Goal: Task Accomplishment & Management: Complete application form

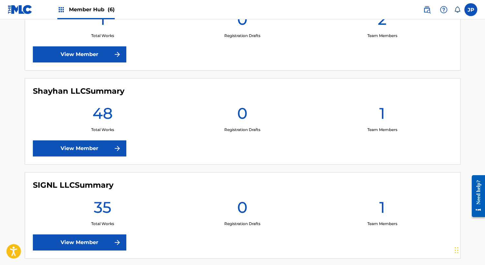
scroll to position [524, 0]
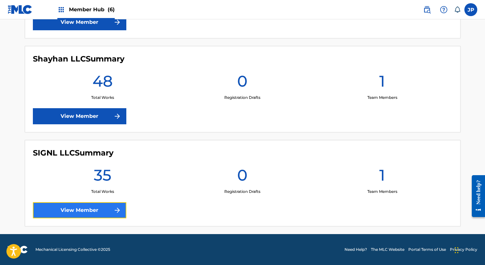
click at [82, 213] on link "View Member" at bounding box center [80, 210] width 94 height 16
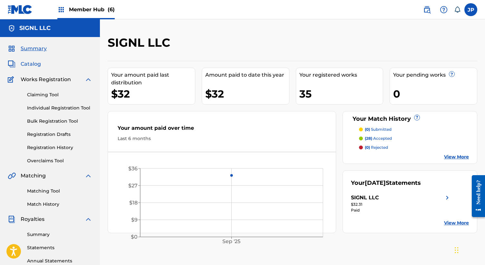
click at [32, 63] on span "Catalog" at bounding box center [31, 64] width 20 height 8
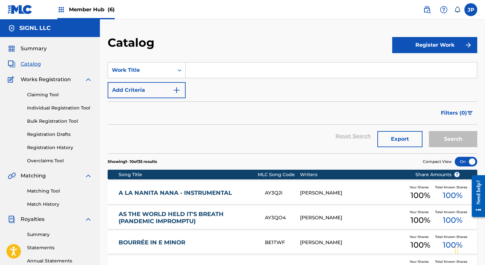
click at [259, 74] on input "Search Form" at bounding box center [331, 70] width 291 height 15
paste input "Sacred Hauntings (Heavy in the City)"
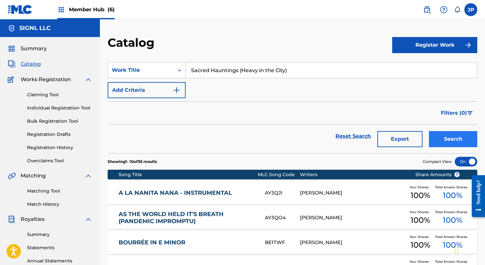
type input "Sacred Hauntings (Heavy in the City)"
click at [450, 138] on button "Search" at bounding box center [453, 139] width 48 height 16
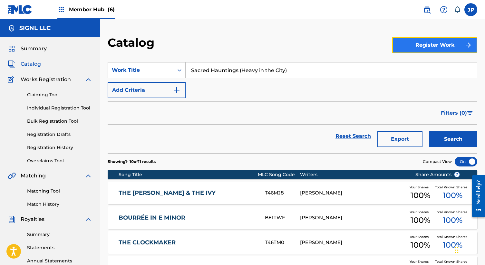
click at [424, 43] on button "Register Work" at bounding box center [434, 45] width 85 height 16
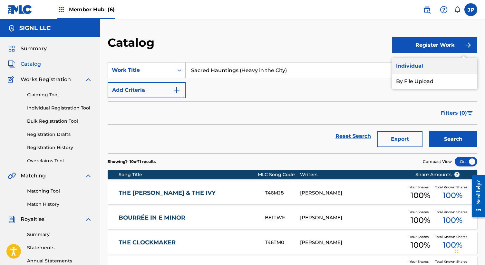
click at [414, 64] on link "Individual" at bounding box center [434, 65] width 85 height 15
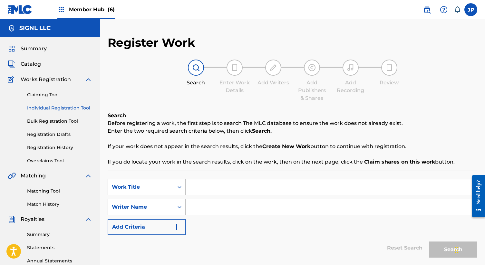
click at [224, 187] on input "Search Form" at bounding box center [331, 187] width 291 height 15
paste input "Sacred Hauntings (Heavy in the City)"
type input "Sacred Hauntings (Heavy in the City)"
click at [218, 208] on input "Search Form" at bounding box center [331, 207] width 291 height 15
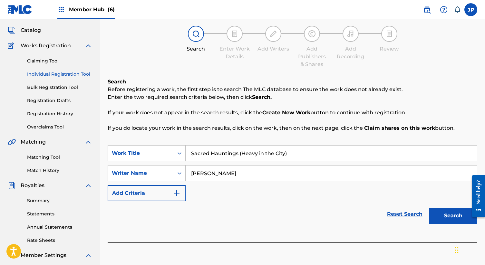
scroll to position [52, 0]
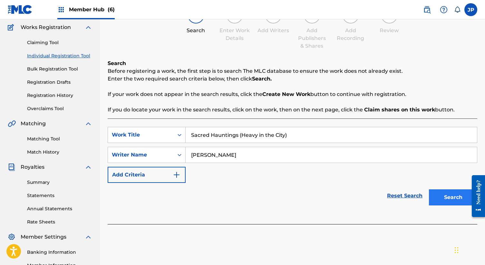
type input "[PERSON_NAME]"
click at [445, 198] on button "Search" at bounding box center [453, 198] width 48 height 16
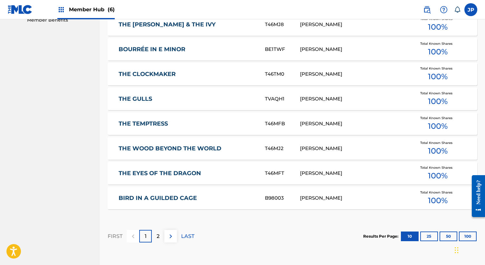
scroll to position [395, 0]
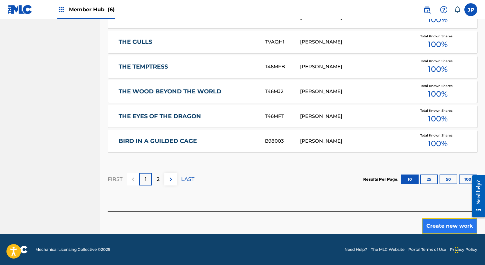
click at [438, 225] on button "Create new work" at bounding box center [449, 226] width 55 height 16
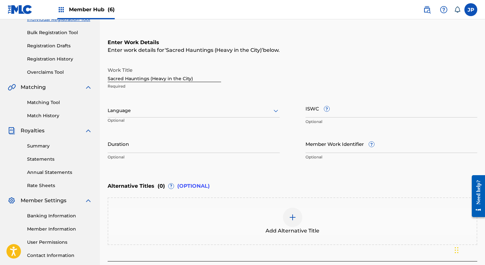
scroll to position [96, 0]
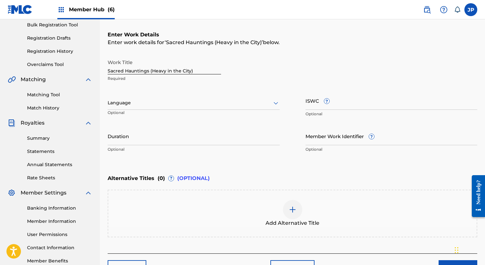
click at [235, 103] on div at bounding box center [194, 103] width 172 height 8
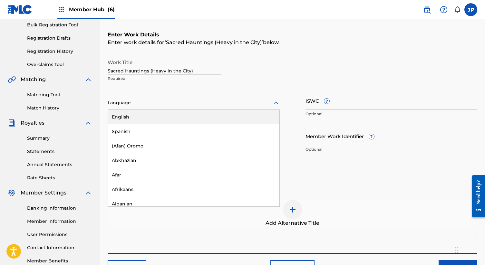
click at [229, 117] on div "English" at bounding box center [194, 117] width 172 height 15
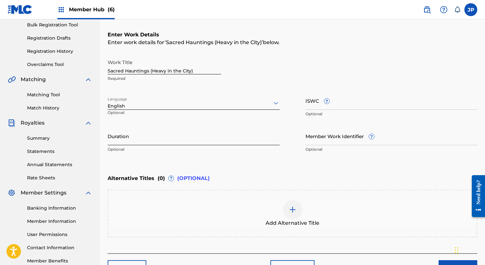
click at [213, 142] on input "Duration" at bounding box center [194, 136] width 172 height 18
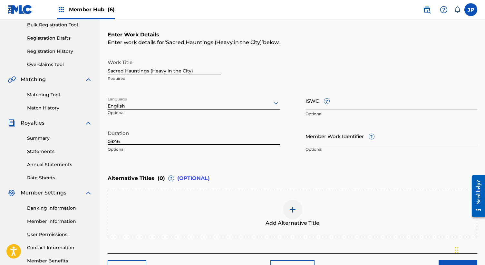
type input "03:46"
click at [299, 162] on div "Enter Work Details Enter work details for ‘ Sacred Hauntings (Heavy in the City…" at bounding box center [293, 93] width 370 height 156
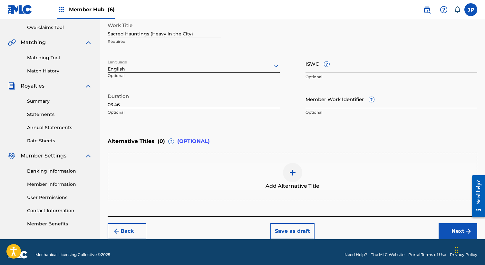
scroll to position [134, 0]
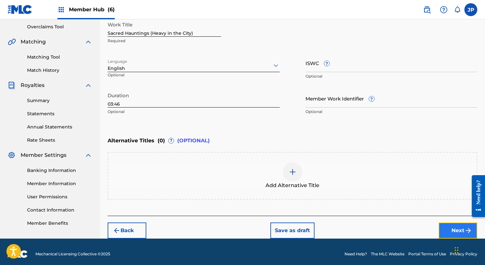
click at [449, 226] on button "Next" at bounding box center [458, 231] width 39 height 16
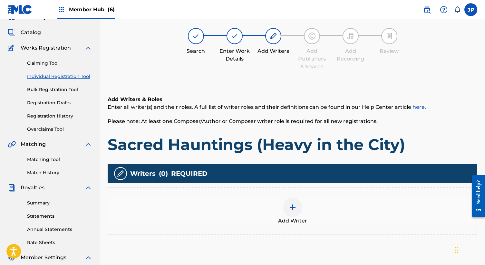
scroll to position [29, 0]
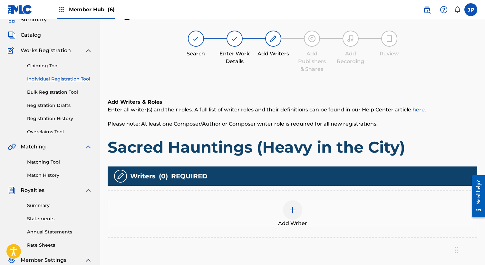
click at [296, 204] on div at bounding box center [292, 210] width 19 height 19
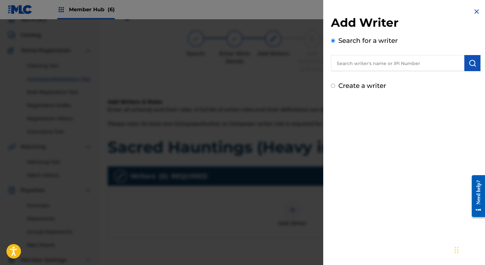
click at [380, 65] on input "text" at bounding box center [397, 63] width 133 height 16
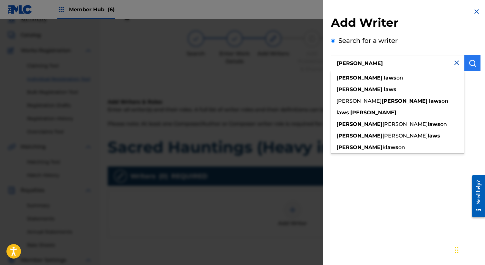
type input "[PERSON_NAME]"
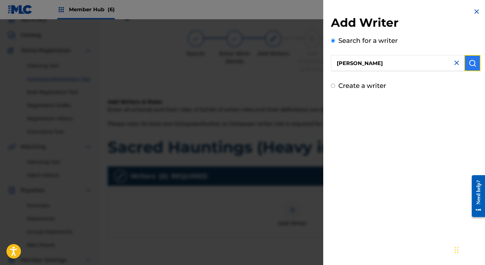
click at [475, 63] on button "submit" at bounding box center [473, 63] width 16 height 16
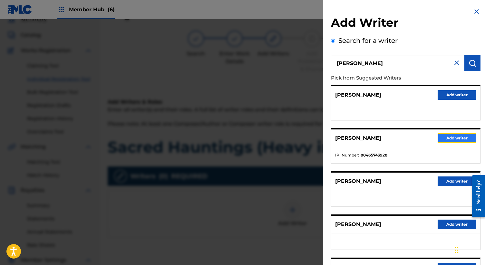
click at [451, 137] on button "Add writer" at bounding box center [457, 138] width 39 height 10
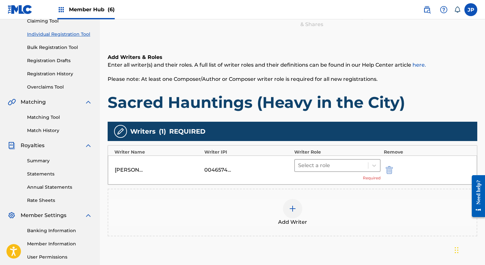
scroll to position [74, 0]
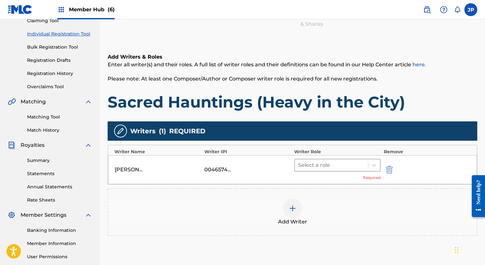
click at [361, 166] on div at bounding box center [331, 165] width 67 height 9
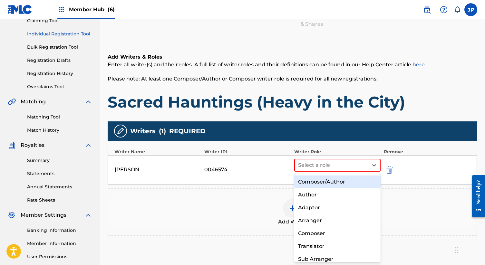
click at [350, 184] on div "Composer/Author" at bounding box center [337, 182] width 86 height 13
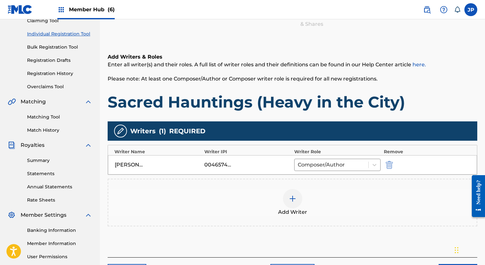
click at [296, 202] on img at bounding box center [293, 199] width 8 height 8
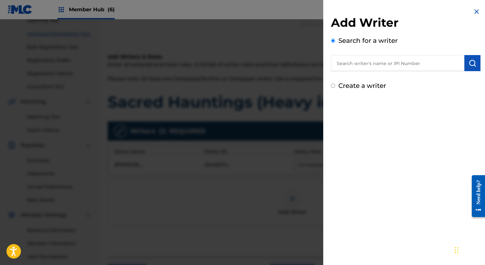
click at [364, 64] on input "text" at bounding box center [397, 63] width 133 height 16
paste input "[PERSON_NAME] & [PERSON_NAME]"
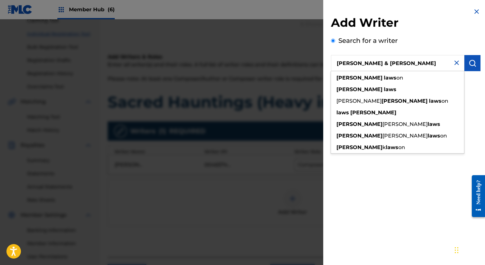
drag, startPoint x: 369, startPoint y: 64, endPoint x: 319, endPoint y: 63, distance: 50.6
click at [319, 63] on div "Add Writer Search for a writer [PERSON_NAME] & [PERSON_NAME] [PERSON_NAME] on […" at bounding box center [242, 142] width 485 height 246
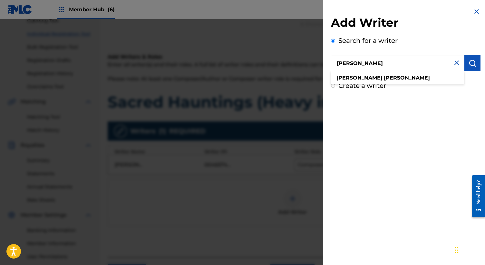
type input "[PERSON_NAME]"
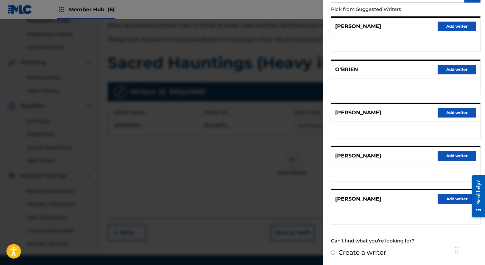
scroll to position [122, 0]
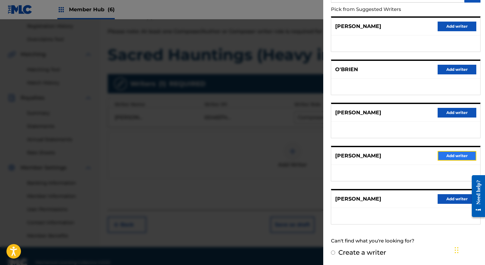
click at [449, 156] on button "Add writer" at bounding box center [457, 156] width 39 height 10
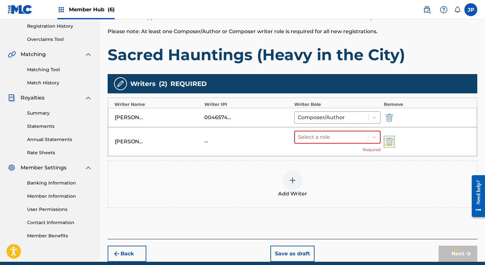
click at [390, 143] on img "submit" at bounding box center [389, 142] width 7 height 8
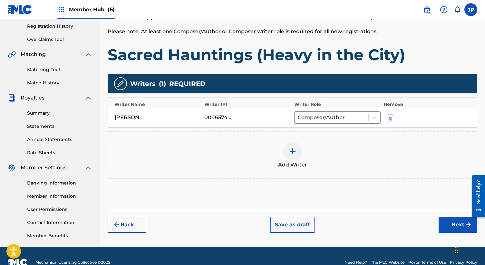
click at [364, 194] on div "Add Writers & Roles Enter all writer(s) and their roles. A full list of writer …" at bounding box center [293, 100] width 370 height 220
click at [453, 227] on button "Next" at bounding box center [458, 225] width 39 height 16
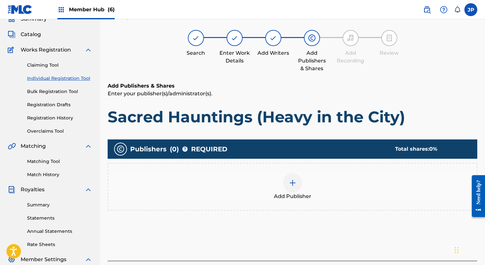
scroll to position [29, 0]
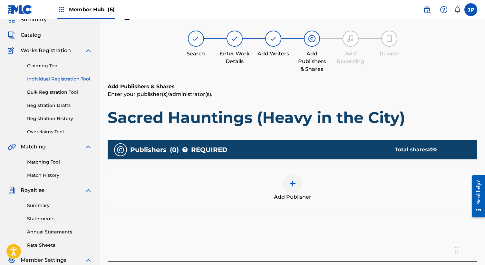
click at [291, 184] on img at bounding box center [293, 184] width 8 height 8
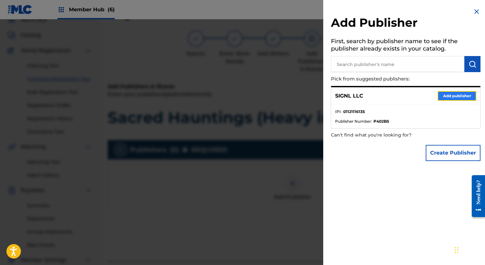
click at [453, 100] on button "Add publisher" at bounding box center [457, 96] width 39 height 10
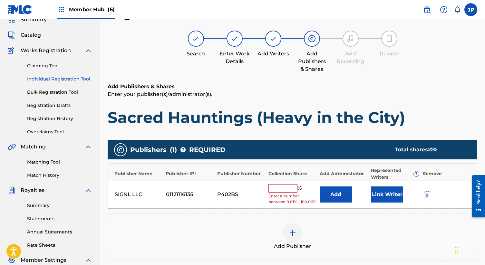
click at [286, 186] on input "text" at bounding box center [283, 188] width 29 height 8
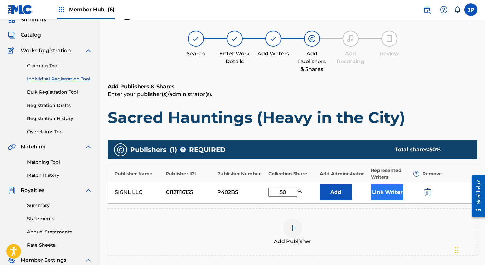
type input "50"
click at [384, 195] on button "Link Writer" at bounding box center [387, 192] width 32 height 16
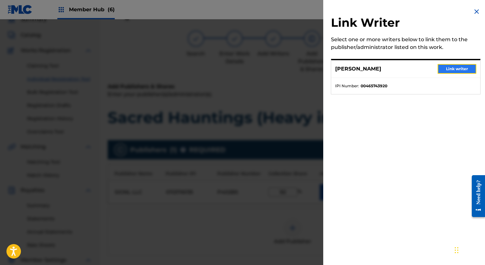
click at [463, 68] on button "Link writer" at bounding box center [457, 69] width 39 height 10
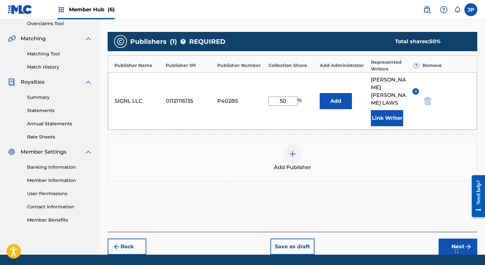
scroll to position [143, 0]
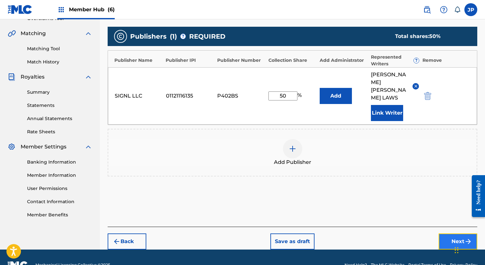
click at [448, 234] on button "Next" at bounding box center [458, 242] width 39 height 16
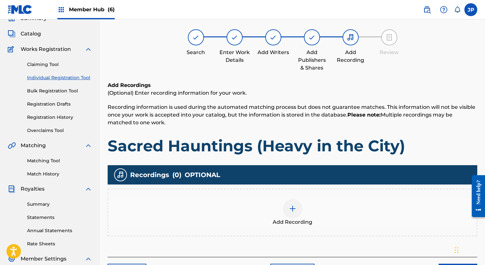
scroll to position [29, 0]
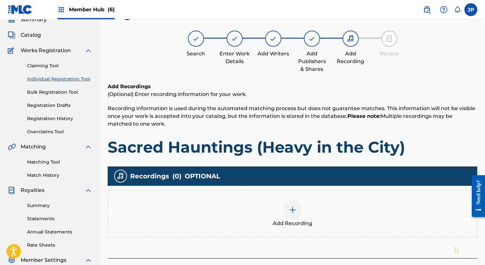
click at [295, 214] on div at bounding box center [292, 210] width 19 height 19
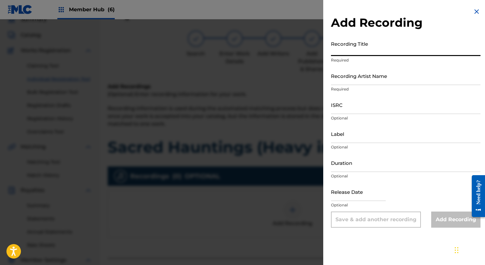
click at [361, 49] on input "Recording Title" at bounding box center [406, 47] width 150 height 18
paste input "Sacred Hauntings (Heavy in the City)"
type input "Sacred Hauntings (Heavy in the City)"
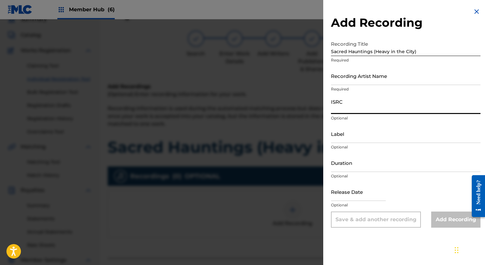
click at [347, 107] on input "ISRC" at bounding box center [406, 105] width 150 height 18
paste input "usl4r2528974"
type input "usl4r2528974"
click at [350, 165] on input "Duration" at bounding box center [406, 163] width 150 height 18
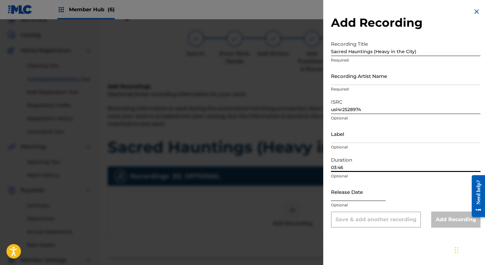
type input "03:46"
click at [346, 193] on input "text" at bounding box center [358, 192] width 55 height 18
select select "8"
select select "2025"
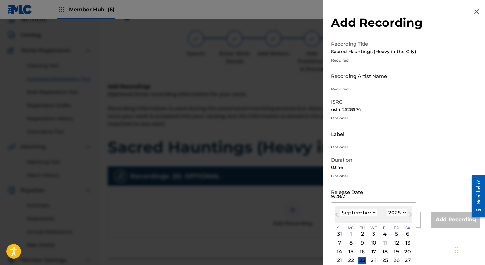
type input "[DATE]"
click at [418, 193] on div "Release Date Previous Month Next Month [DATE] January February March April May …" at bounding box center [406, 197] width 150 height 29
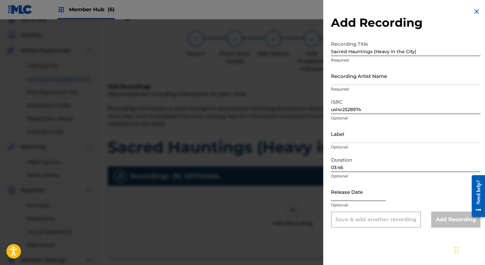
click at [366, 197] on input "text" at bounding box center [358, 192] width 55 height 18
select select "8"
select select "2025"
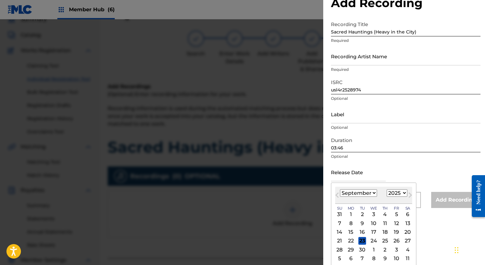
scroll to position [22, 0]
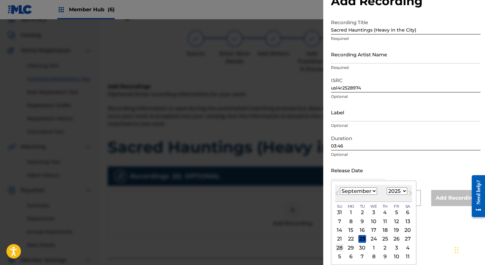
click at [340, 249] on div "28" at bounding box center [340, 248] width 8 height 8
type input "[DATE]"
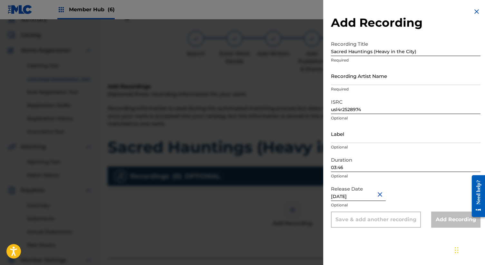
click at [414, 200] on div "Release Date [DATE] Optional" at bounding box center [406, 197] width 150 height 29
click at [369, 168] on input "03:46" at bounding box center [406, 163] width 150 height 18
select select "8"
select select "2025"
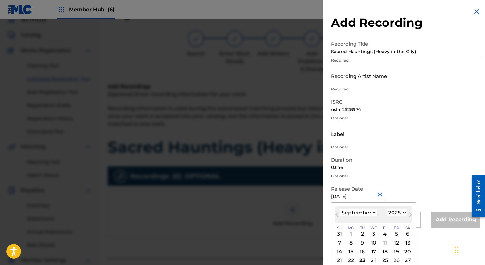
click at [366, 198] on input "[DATE]" at bounding box center [358, 192] width 55 height 18
click at [360, 251] on div "16" at bounding box center [363, 252] width 8 height 8
type input "[DATE]"
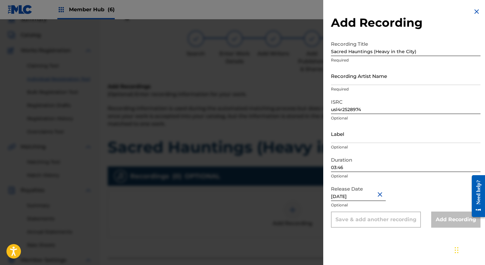
click at [377, 194] on button "Close" at bounding box center [381, 195] width 10 height 20
click at [365, 197] on input "text" at bounding box center [358, 192] width 55 height 18
select select "8"
select select "2025"
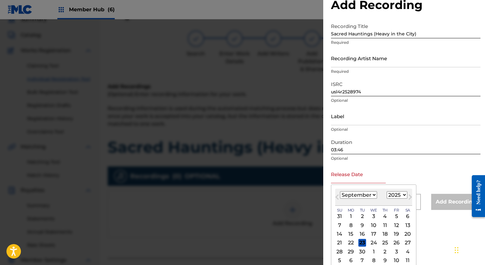
scroll to position [22, 0]
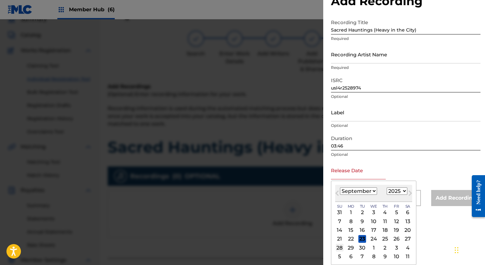
click at [338, 247] on div "28" at bounding box center [340, 248] width 8 height 8
type input "[DATE]"
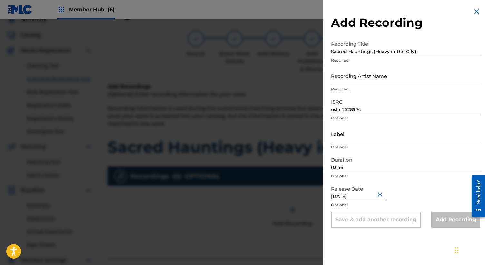
click at [411, 185] on div "Release Date [DATE] Optional" at bounding box center [406, 197] width 150 height 29
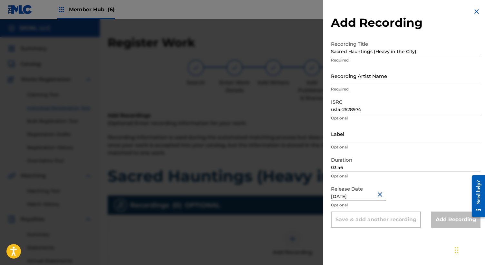
click at [369, 196] on input "[DATE]" at bounding box center [358, 192] width 55 height 18
select select "8"
select select "2025"
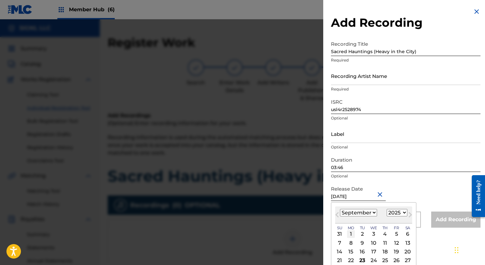
click at [351, 233] on div "1" at bounding box center [351, 235] width 8 height 8
type input "[DATE]"
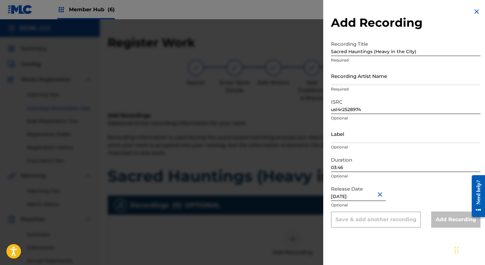
click at [397, 200] on div "Release Date [DATE] Optional" at bounding box center [406, 197] width 150 height 29
click at [377, 195] on button "Close" at bounding box center [381, 195] width 10 height 20
click at [405, 196] on div "Release Date Expected date, received null" at bounding box center [406, 197] width 150 height 29
click at [475, 10] on img at bounding box center [477, 12] width 8 height 8
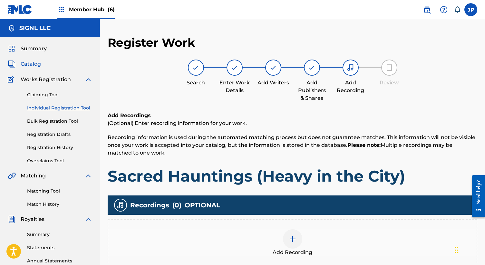
click at [33, 65] on span "Catalog" at bounding box center [31, 64] width 20 height 8
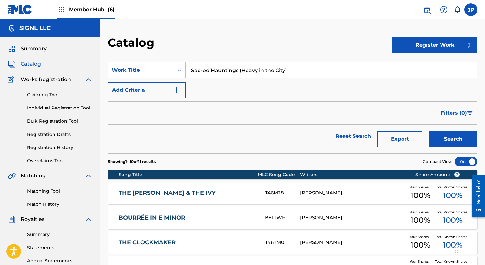
click at [311, 69] on input "Sacred Hauntings (Heavy in the City)" at bounding box center [331, 70] width 291 height 15
click at [418, 45] on button "Register Work" at bounding box center [434, 45] width 85 height 16
click at [401, 70] on link "Individual" at bounding box center [434, 65] width 85 height 15
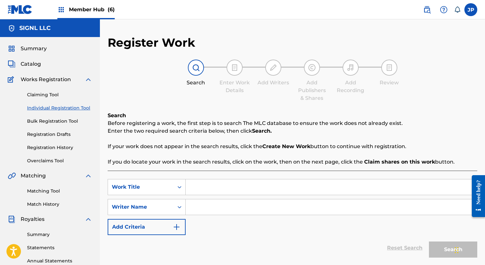
click at [251, 190] on input "Search Form" at bounding box center [331, 187] width 291 height 15
paste input "Sacred Hauntings (Heavy in the City)"
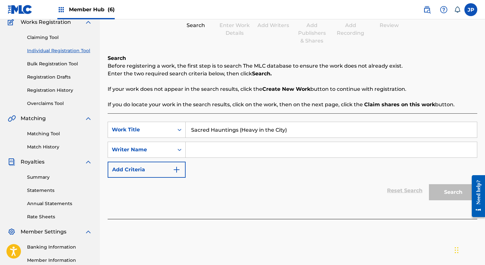
scroll to position [60, 0]
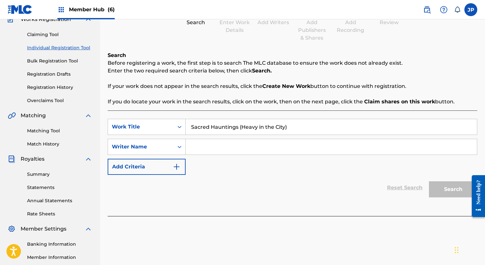
type input "Sacred Hauntings (Heavy in the City)"
click at [299, 188] on div "Reset Search Search" at bounding box center [293, 188] width 370 height 26
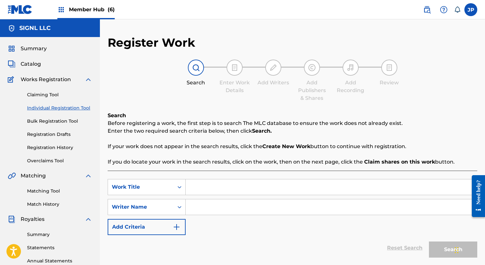
click at [261, 186] on input "Search Form" at bounding box center [331, 187] width 291 height 15
paste input "Sacred Hauntings (Heavy in the City)"
type input "Sacred Hauntings (Heavy in the City)"
click at [271, 236] on div "Reset Search Search" at bounding box center [293, 248] width 370 height 26
click at [471, 10] on label at bounding box center [471, 9] width 13 height 13
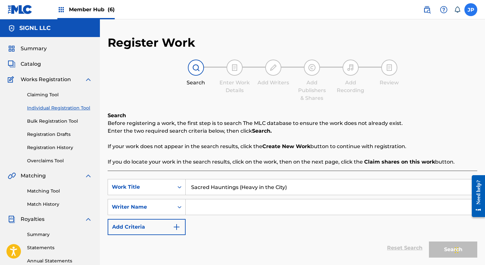
click at [471, 10] on input "JP Jason Purcell jay@signl.studio Notification Preferences Profile Log out" at bounding box center [471, 10] width 0 height 0
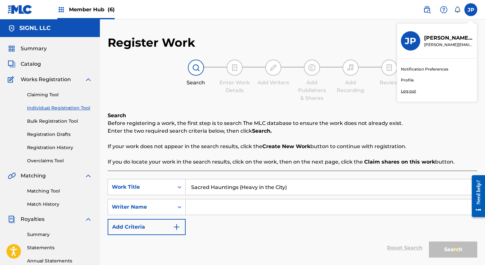
click at [410, 90] on p "Log out" at bounding box center [408, 91] width 15 height 6
click at [471, 10] on input "JP Jason Purcell jay@signl.studio Notification Preferences Profile Log out" at bounding box center [471, 10] width 0 height 0
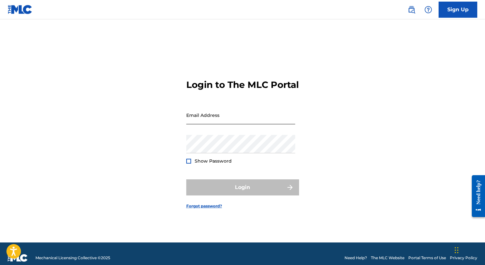
click at [264, 124] on input "Email Address" at bounding box center [240, 115] width 109 height 18
type input "[PERSON_NAME][EMAIL_ADDRESS][DOMAIN_NAME]"
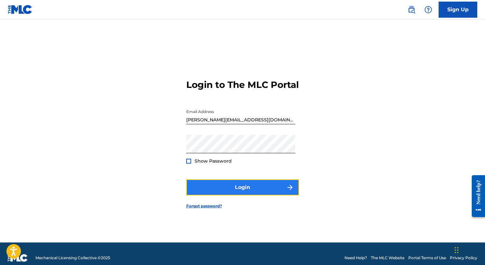
click at [239, 193] on button "Login" at bounding box center [242, 188] width 113 height 16
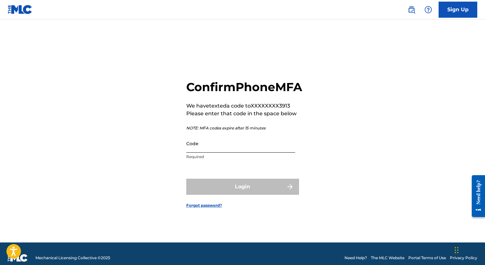
click at [224, 149] on input "Code" at bounding box center [240, 143] width 109 height 18
paste input "167976"
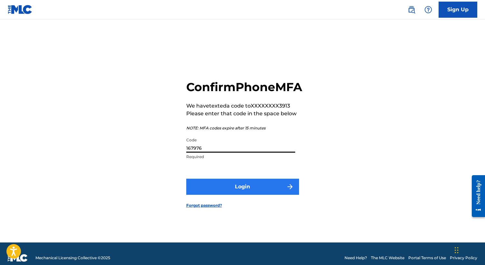
type input "167976"
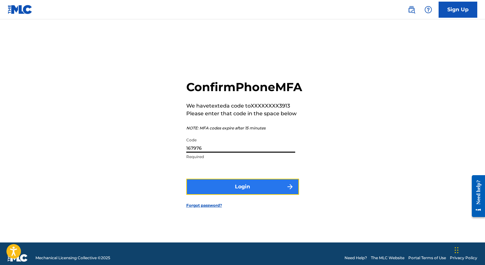
click at [228, 192] on button "Login" at bounding box center [242, 187] width 113 height 16
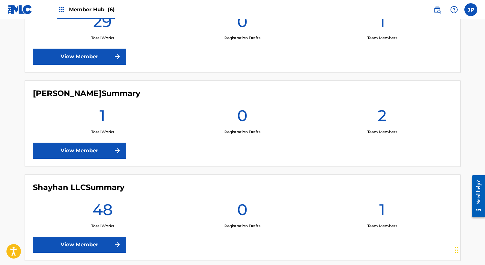
scroll to position [524, 0]
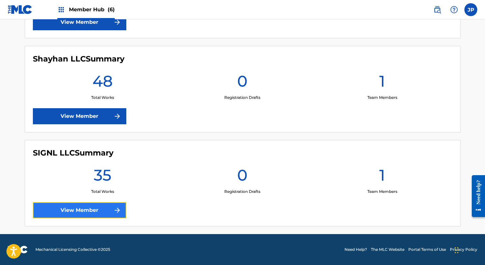
click at [87, 212] on link "View Member" at bounding box center [80, 210] width 94 height 16
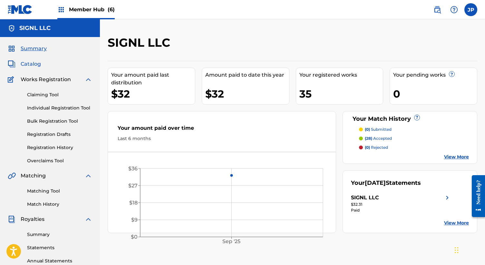
click at [38, 62] on span "Catalog" at bounding box center [31, 64] width 20 height 8
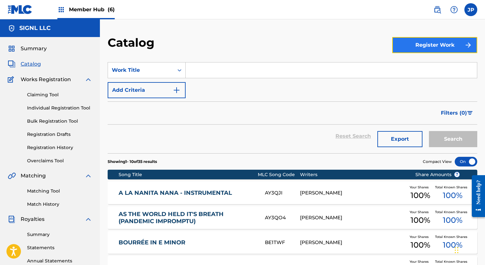
click at [434, 47] on button "Register Work" at bounding box center [434, 45] width 85 height 16
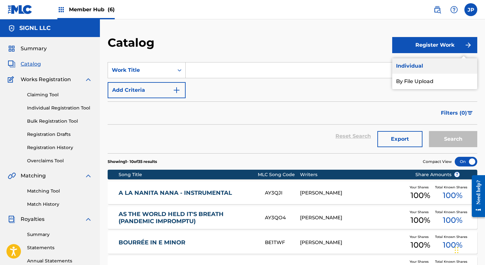
click at [420, 67] on link "Individual" at bounding box center [434, 65] width 85 height 15
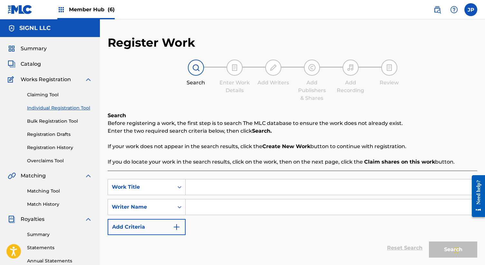
click at [218, 186] on input "Search Form" at bounding box center [331, 187] width 291 height 15
paste input "Sacred Hauntings (Heavy in the City)"
type input "Sacred Hauntings (Heavy in the City)"
click at [212, 209] on input "Search Form" at bounding box center [331, 207] width 291 height 15
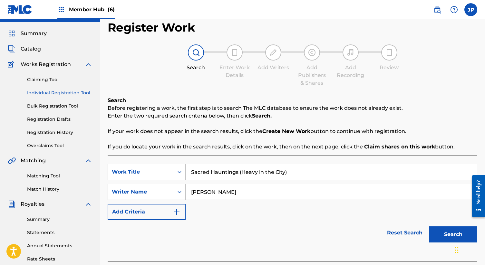
scroll to position [69, 0]
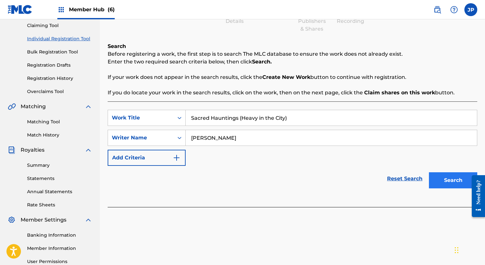
type input "[PERSON_NAME]"
click at [454, 179] on button "Search" at bounding box center [453, 180] width 48 height 16
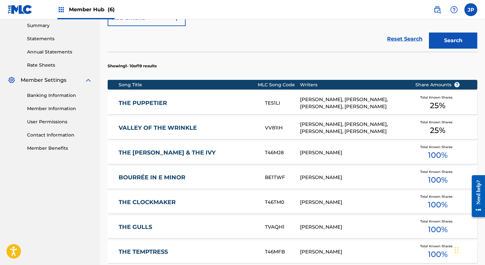
scroll to position [395, 0]
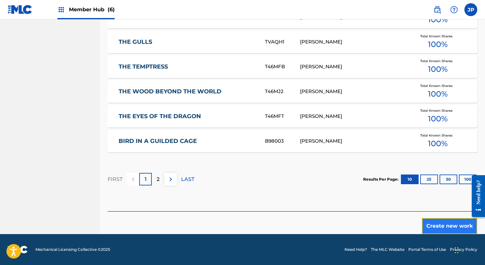
click at [436, 224] on button "Create new work" at bounding box center [449, 226] width 55 height 16
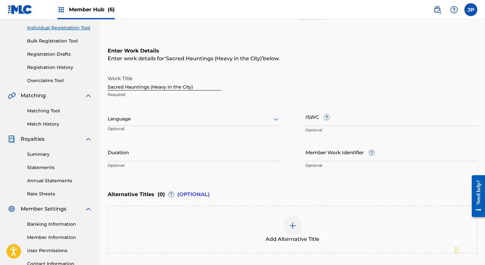
scroll to position [69, 0]
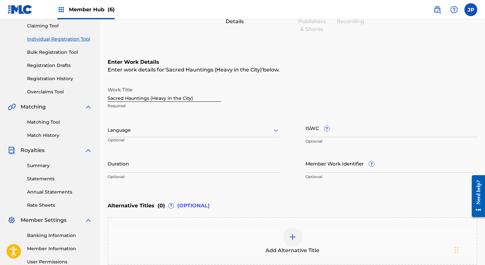
click at [158, 127] on div at bounding box center [194, 130] width 172 height 8
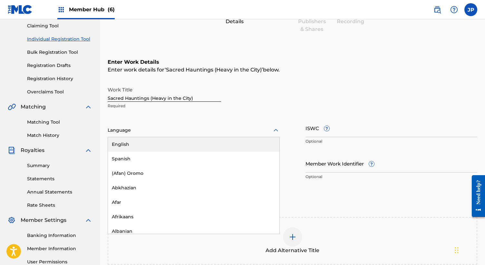
click at [155, 143] on div "English" at bounding box center [194, 144] width 172 height 15
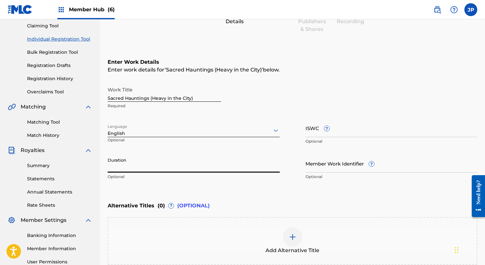
click at [149, 164] on input "Duration" at bounding box center [194, 163] width 172 height 18
type input "03:46"
click at [275, 196] on div "Enter Work Details Enter work details for ‘ Sacred Hauntings (Heavy in the City…" at bounding box center [293, 121] width 370 height 156
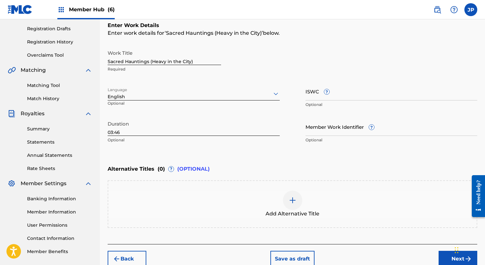
scroll to position [111, 0]
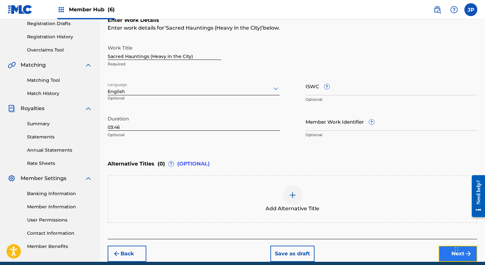
click at [446, 255] on button "Next" at bounding box center [458, 254] width 39 height 16
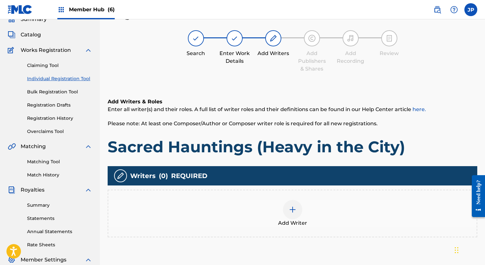
scroll to position [29, 0]
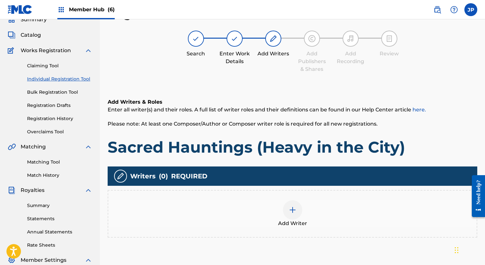
click at [297, 216] on div at bounding box center [292, 210] width 19 height 19
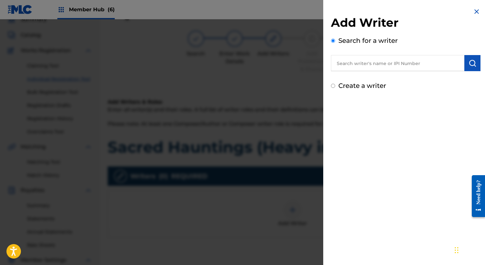
click at [387, 64] on input "text" at bounding box center [397, 63] width 133 height 16
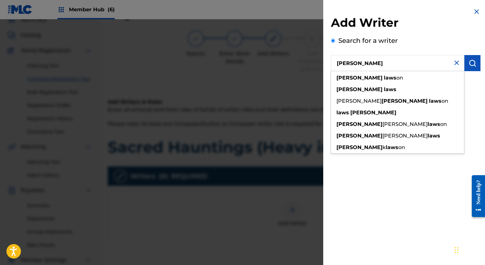
type input "[PERSON_NAME]"
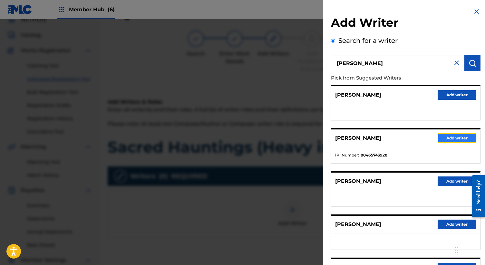
click at [450, 139] on button "Add writer" at bounding box center [457, 138] width 39 height 10
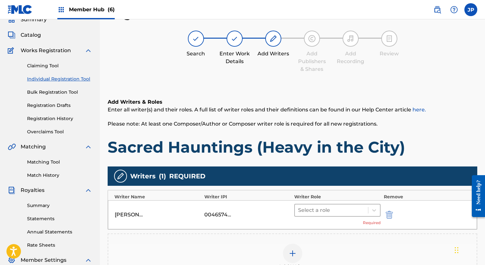
click at [365, 208] on div "Select a role" at bounding box center [331, 211] width 73 height 12
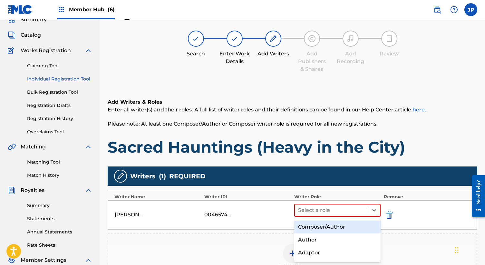
click at [355, 228] on div "Composer/Author" at bounding box center [337, 227] width 86 height 13
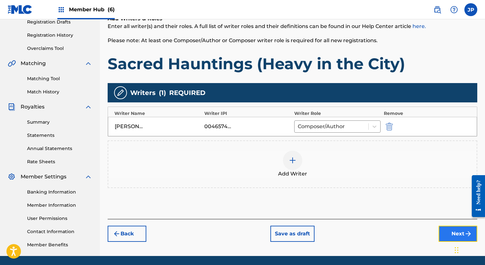
click at [451, 234] on button "Next" at bounding box center [458, 234] width 39 height 16
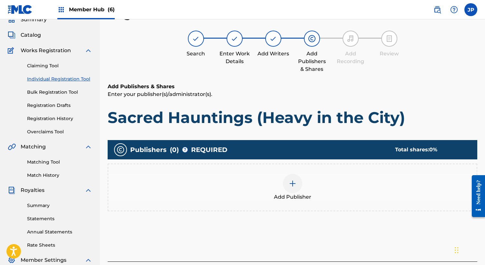
click at [288, 186] on div at bounding box center [292, 183] width 19 height 19
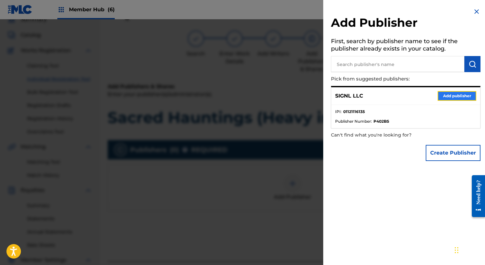
click at [461, 97] on button "Add publisher" at bounding box center [457, 96] width 39 height 10
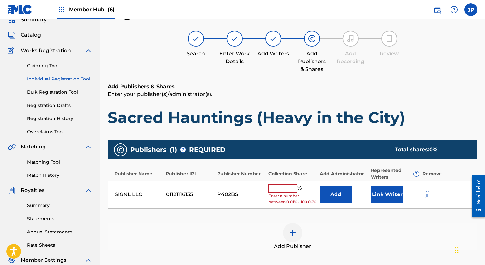
click at [276, 189] on input "text" at bounding box center [283, 188] width 29 height 8
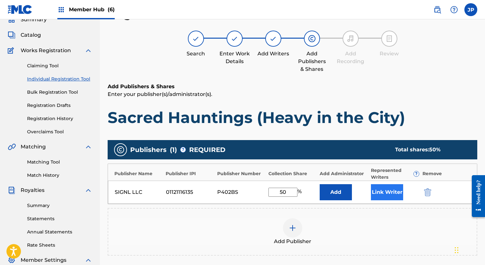
type input "50"
click at [382, 193] on button "Link Writer" at bounding box center [387, 192] width 32 height 16
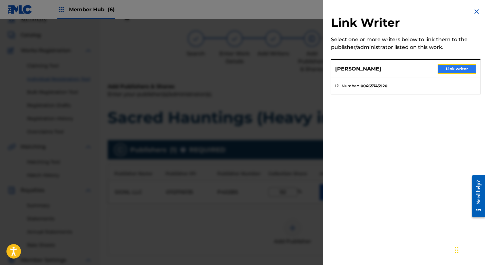
click at [451, 67] on button "Link writer" at bounding box center [457, 69] width 39 height 10
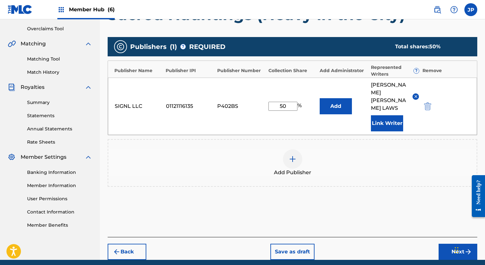
scroll to position [135, 0]
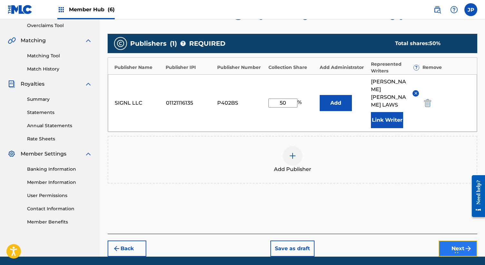
click at [455, 241] on button "Next" at bounding box center [458, 249] width 39 height 16
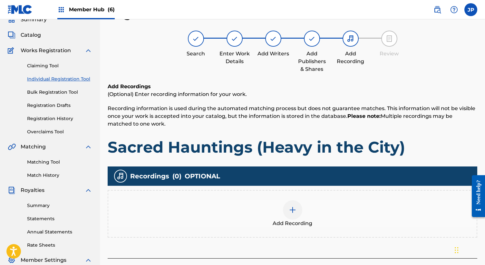
scroll to position [29, 0]
click at [298, 207] on div at bounding box center [292, 210] width 19 height 19
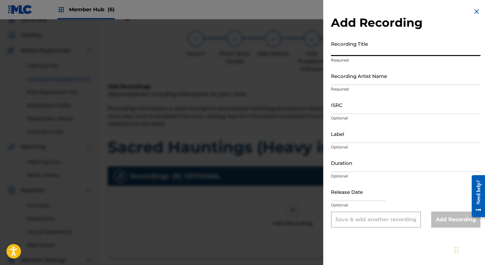
click at [373, 50] on input "Recording Title" at bounding box center [406, 47] width 150 height 18
paste input "Sacred Hauntings (Heavy in the City)"
type input "Sacred Hauntings (Heavy in the City)"
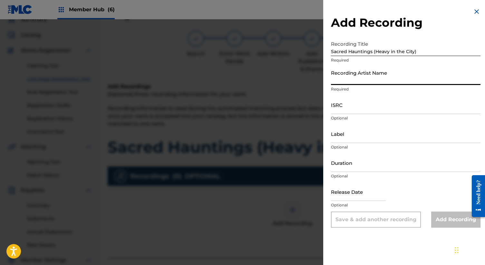
click at [404, 76] on input "Recording Artist Name" at bounding box center [406, 76] width 150 height 18
paste input "[PERSON_NAME] & [PERSON_NAME]"
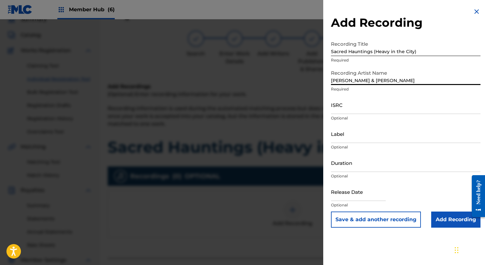
type input "[PERSON_NAME] & [PERSON_NAME]"
click at [372, 107] on input "ISRC" at bounding box center [406, 105] width 150 height 18
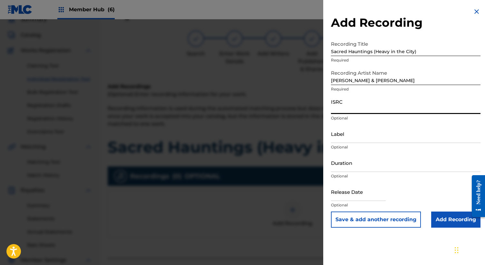
paste input "usl4r2528974"
type input "usl4r2528974"
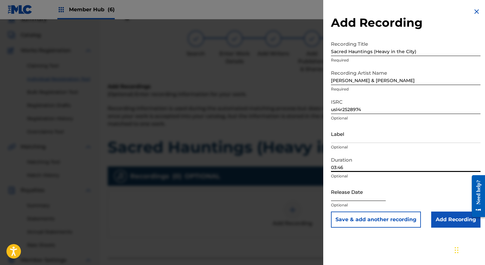
type input "03:46"
click at [339, 195] on input "text" at bounding box center [358, 192] width 55 height 18
select select "8"
select select "2025"
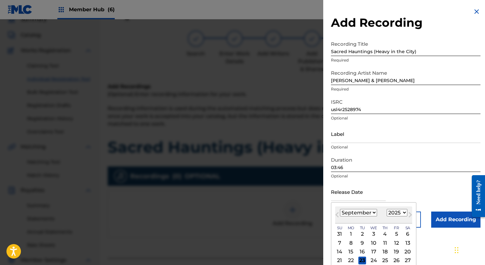
scroll to position [22, 0]
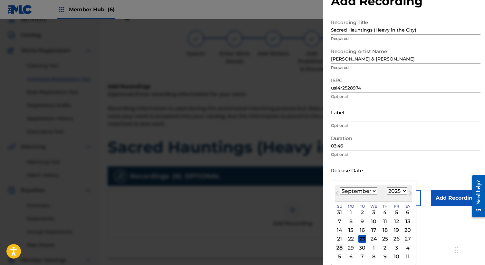
click at [341, 246] on div "28" at bounding box center [340, 248] width 8 height 8
type input "[DATE]"
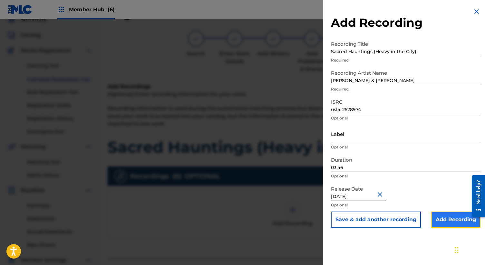
click at [451, 217] on input "Add Recording" at bounding box center [455, 220] width 49 height 16
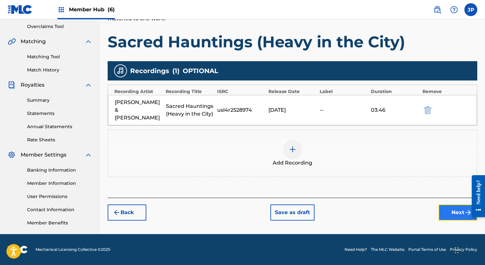
click at [449, 205] on button "Next" at bounding box center [458, 213] width 39 height 16
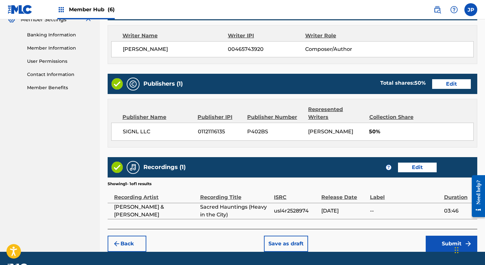
scroll to position [279, 0]
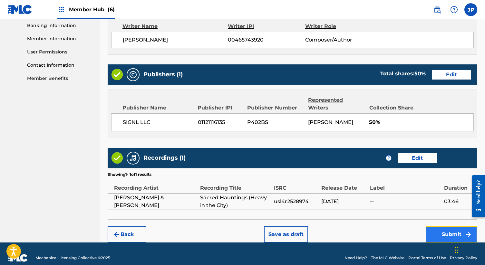
click at [442, 227] on button "Submit" at bounding box center [452, 235] width 52 height 16
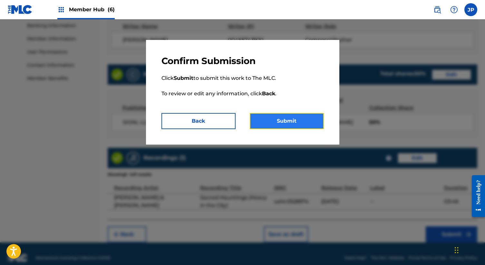
click at [284, 121] on button "Submit" at bounding box center [287, 121] width 74 height 16
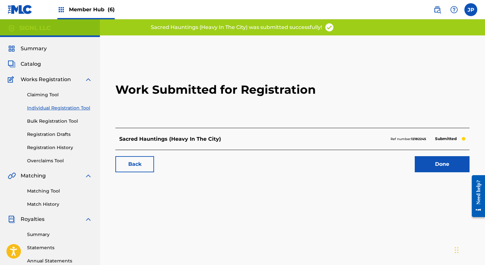
click at [417, 139] on strong "12182245" at bounding box center [418, 139] width 15 height 4
copy p "Ref number: 12182245"
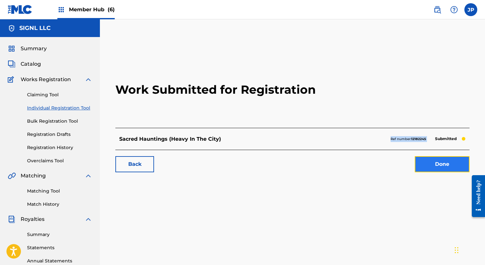
click at [435, 165] on link "Done" at bounding box center [442, 164] width 55 height 16
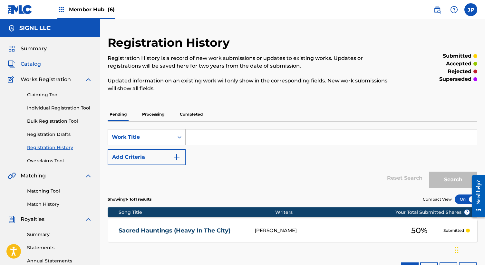
click at [29, 64] on span "Catalog" at bounding box center [31, 64] width 20 height 8
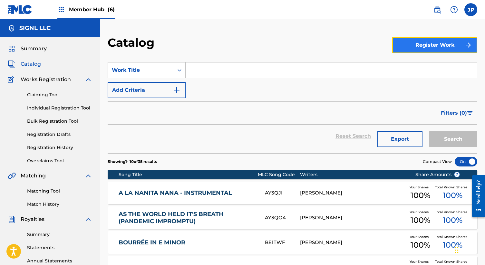
click at [437, 46] on button "Register Work" at bounding box center [434, 45] width 85 height 16
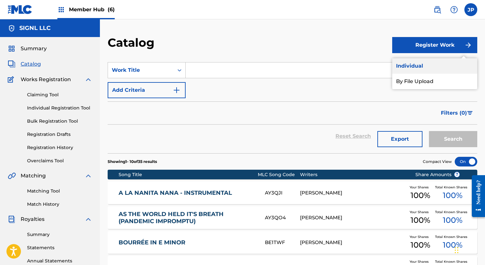
click at [415, 68] on link "Individual" at bounding box center [434, 65] width 85 height 15
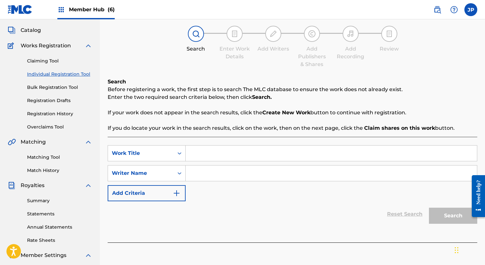
scroll to position [60, 0]
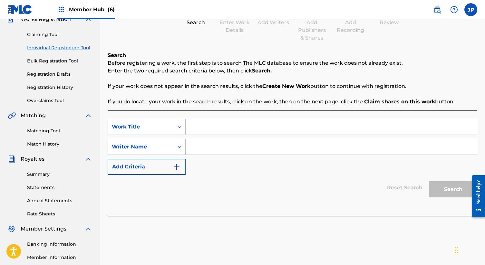
click at [322, 126] on input "Search Form" at bounding box center [331, 126] width 291 height 15
paste input "Sacred Hauntings"
type input "Sacred Hauntings"
click at [295, 148] on input "Search Form" at bounding box center [331, 146] width 291 height 15
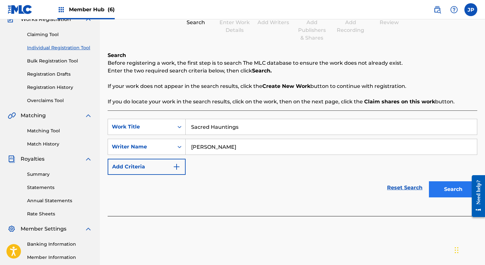
type input "[PERSON_NAME]"
click at [446, 189] on button "Search" at bounding box center [453, 190] width 48 height 16
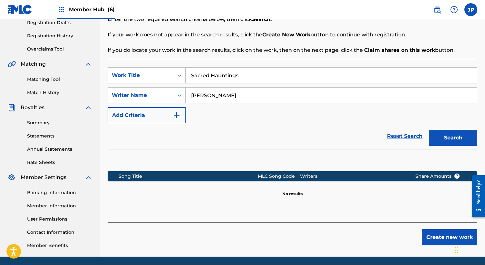
scroll to position [134, 0]
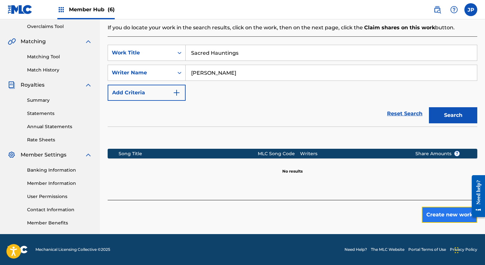
click at [438, 215] on button "Create new work" at bounding box center [449, 215] width 55 height 16
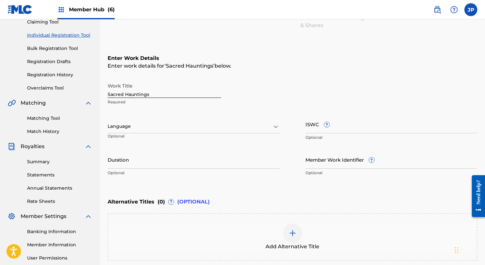
scroll to position [59, 0]
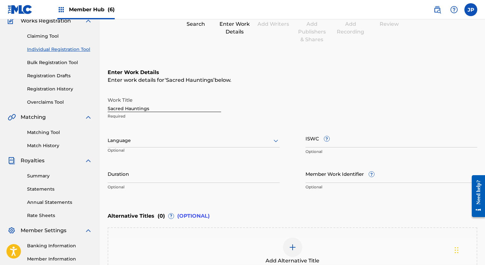
click at [226, 144] on div at bounding box center [194, 141] width 172 height 8
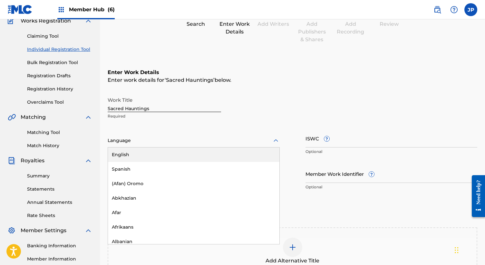
click at [220, 157] on div "English" at bounding box center [194, 155] width 172 height 15
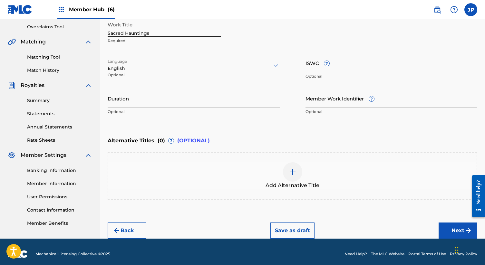
scroll to position [138, 0]
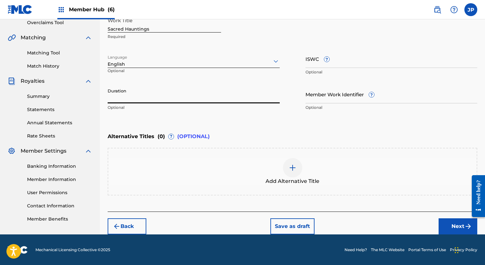
click at [207, 100] on input "Duration" at bounding box center [194, 94] width 172 height 18
type input "03:46"
click at [242, 123] on div "Enter Work Details Enter work details for ‘ Sacred Hauntings ’ below. Work Titl…" at bounding box center [293, 52] width 370 height 156
click at [452, 223] on button "Next" at bounding box center [458, 227] width 39 height 16
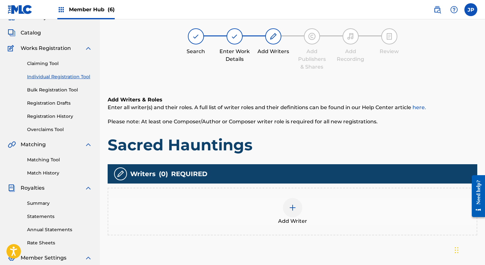
scroll to position [29, 0]
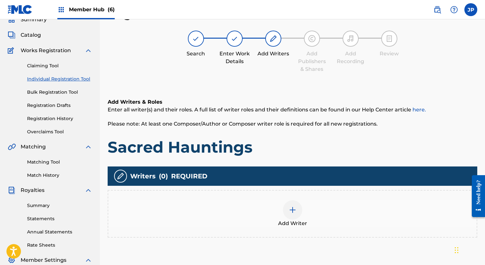
click at [296, 208] on img at bounding box center [293, 210] width 8 height 8
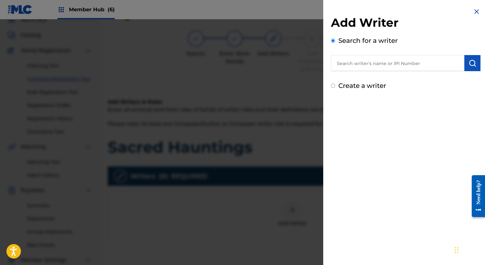
click at [378, 64] on input "text" at bounding box center [397, 63] width 133 height 16
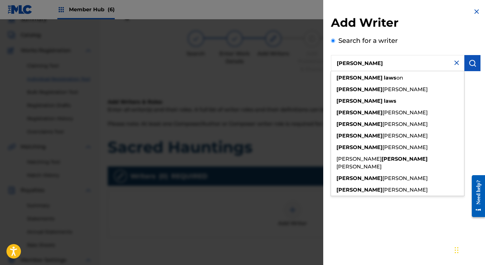
type input "[PERSON_NAME]"
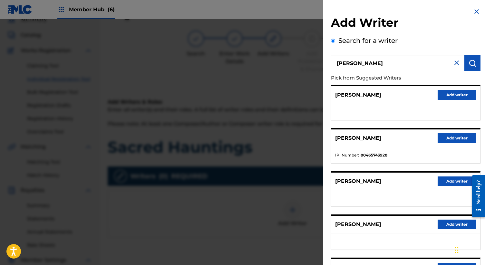
click at [395, 172] on div "TERESA LAWS Add writer" at bounding box center [406, 189] width 150 height 35
click at [451, 136] on button "Add writer" at bounding box center [457, 138] width 39 height 10
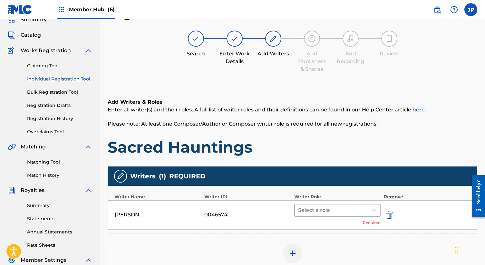
click at [355, 211] on div at bounding box center [331, 210] width 67 height 9
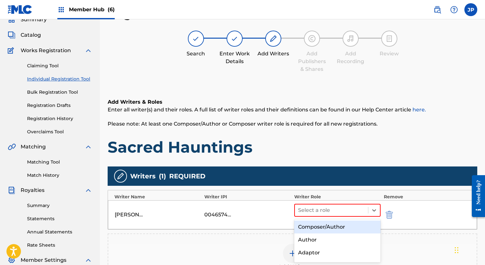
click at [347, 230] on div "Composer/Author" at bounding box center [337, 227] width 86 height 13
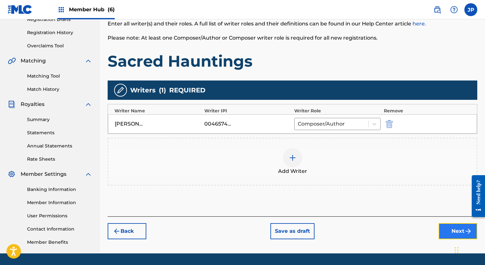
click at [455, 230] on button "Next" at bounding box center [458, 231] width 39 height 16
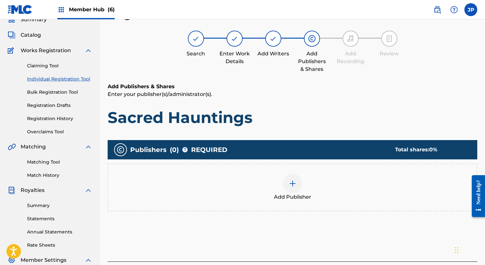
click at [283, 188] on div "Add Publisher" at bounding box center [292, 187] width 369 height 27
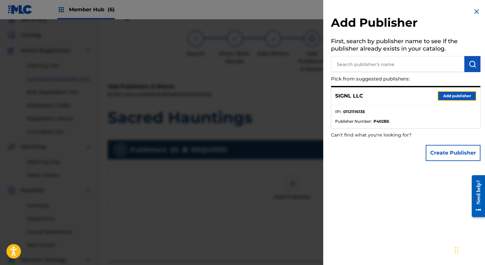
click at [449, 95] on button "Add publisher" at bounding box center [457, 96] width 39 height 10
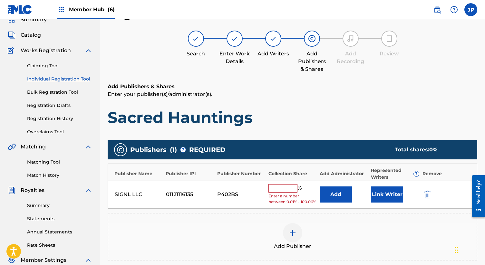
click at [288, 188] on input "text" at bounding box center [283, 188] width 29 height 8
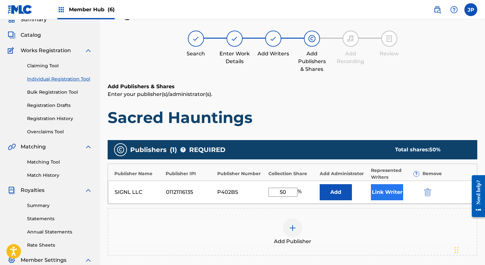
type input "50"
click at [379, 193] on button "Link Writer" at bounding box center [387, 192] width 32 height 16
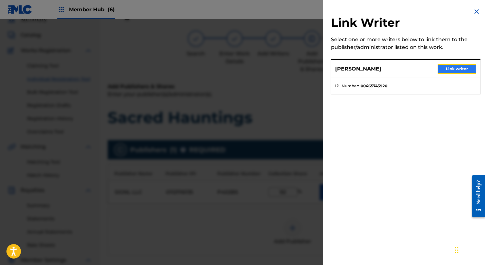
click at [446, 70] on button "Link writer" at bounding box center [457, 69] width 39 height 10
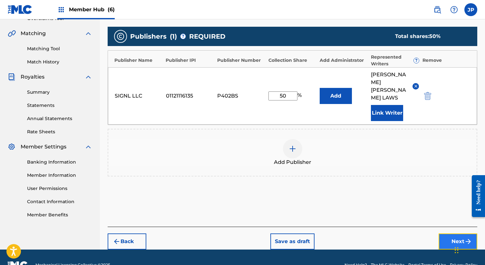
click at [452, 234] on button "Next" at bounding box center [458, 242] width 39 height 16
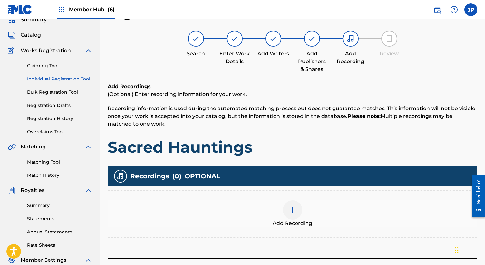
click at [295, 211] on img at bounding box center [293, 210] width 8 height 8
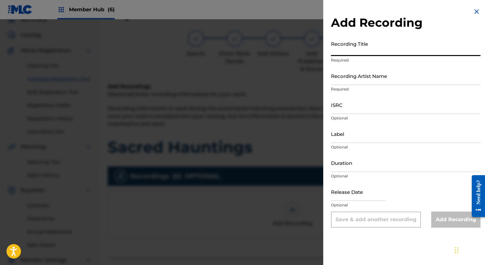
click at [399, 50] on input "Recording Title" at bounding box center [406, 47] width 150 height 18
paste input "Sacred Hauntings"
type input "Sacred Hauntings"
click at [388, 76] on input "Recording Artist Name" at bounding box center [406, 76] width 150 height 18
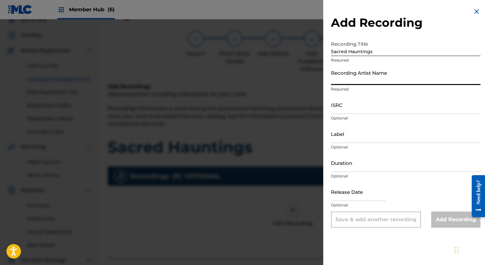
paste input "[PERSON_NAME] & [PERSON_NAME]"
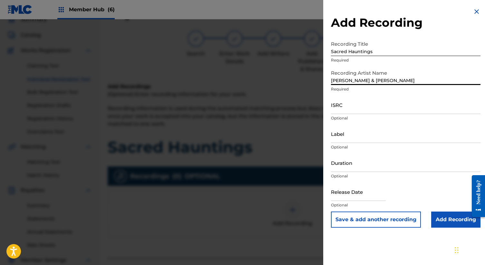
type input "[PERSON_NAME] & [PERSON_NAME]"
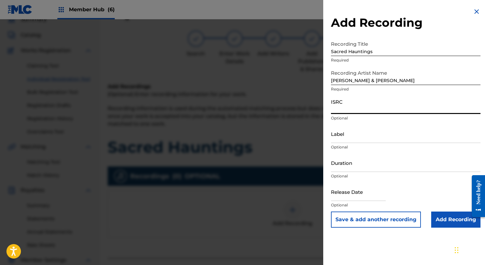
paste input "usl4r2528975"
type input "usl4r2528975"
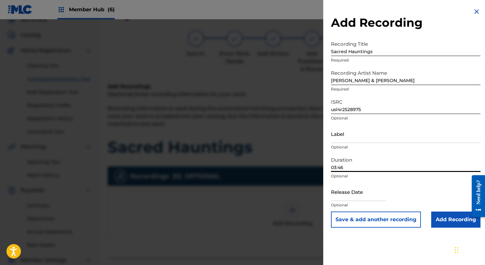
type input "03:46"
click at [346, 197] on input "text" at bounding box center [358, 192] width 55 height 18
select select "8"
select select "2025"
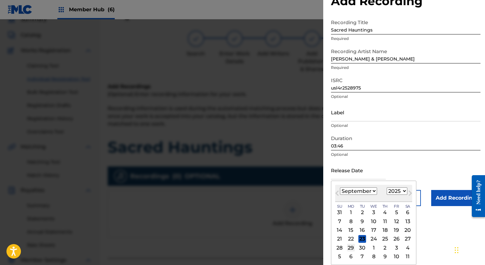
scroll to position [39, 0]
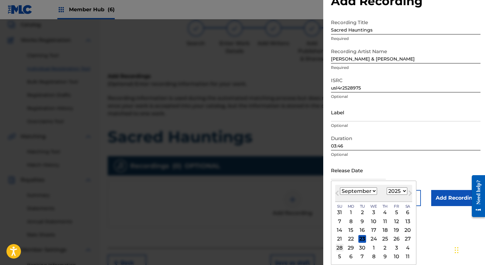
click at [341, 248] on div "28" at bounding box center [340, 248] width 8 height 8
type input "[DATE]"
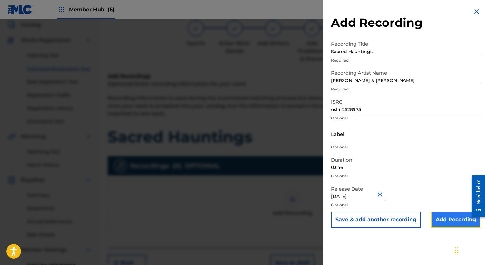
click at [453, 221] on input "Add Recording" at bounding box center [455, 220] width 49 height 16
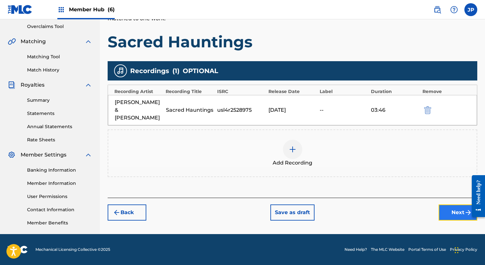
click at [450, 207] on button "Next" at bounding box center [458, 213] width 39 height 16
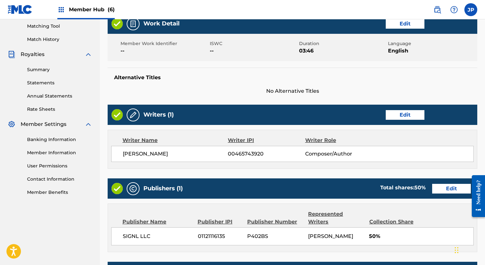
scroll to position [279, 0]
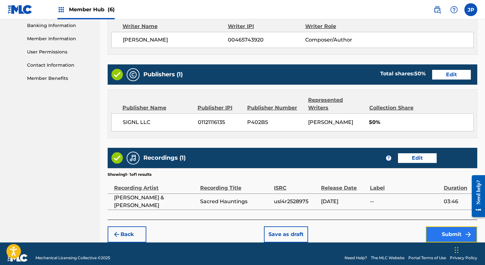
click at [447, 227] on button "Submit" at bounding box center [452, 235] width 52 height 16
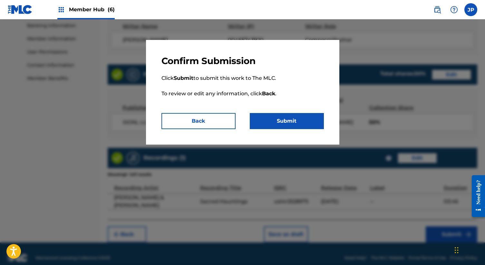
click at [305, 130] on div "Confirm Submission Click Submit to submit this work to The MLC. To review or ed…" at bounding box center [242, 92] width 193 height 105
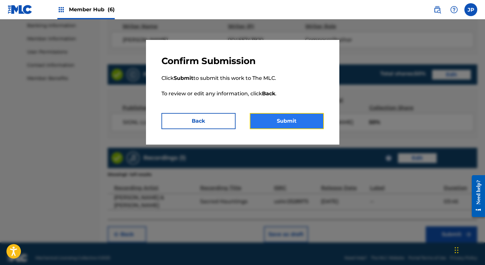
click at [298, 125] on button "Submit" at bounding box center [287, 121] width 74 height 16
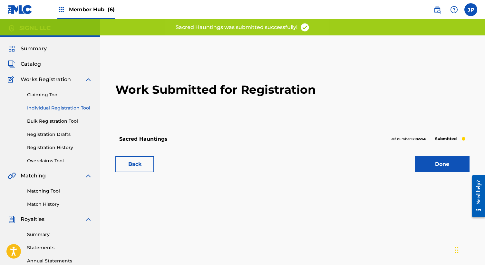
click at [398, 138] on p "Ref number: 12182246" at bounding box center [408, 139] width 35 height 6
copy p "Ref number: 12182246"
click at [431, 164] on link "Done" at bounding box center [442, 164] width 55 height 16
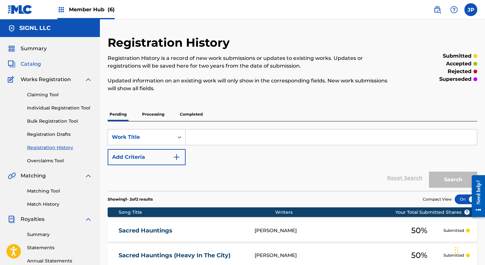
click at [36, 66] on span "Catalog" at bounding box center [31, 64] width 20 height 8
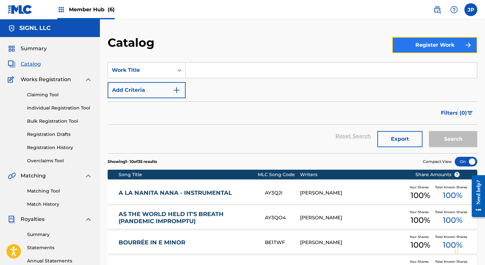
click at [445, 45] on button "Register Work" at bounding box center [434, 45] width 85 height 16
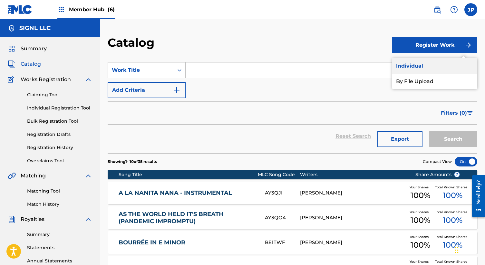
click at [414, 68] on link "Individual" at bounding box center [434, 65] width 85 height 15
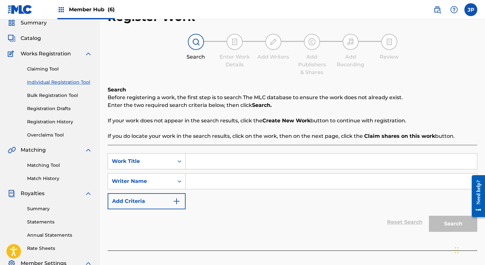
scroll to position [66, 0]
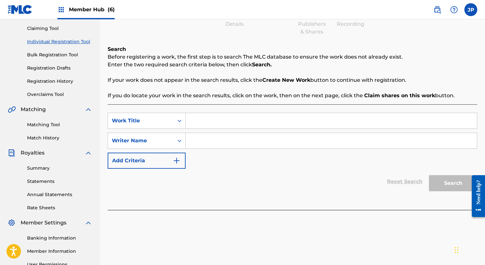
click at [224, 118] on input "Search Form" at bounding box center [331, 120] width 291 height 15
paste input "Sacred Hauntings (Instrumental Whisper Mix)"
type input "Sacred Hauntings (Instrumental Whisper Mix)"
click at [216, 138] on input "Search Form" at bounding box center [331, 140] width 291 height 15
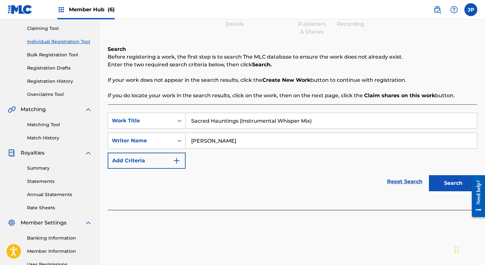
type input "[PERSON_NAME]"
click at [429, 175] on button "Search" at bounding box center [453, 183] width 48 height 16
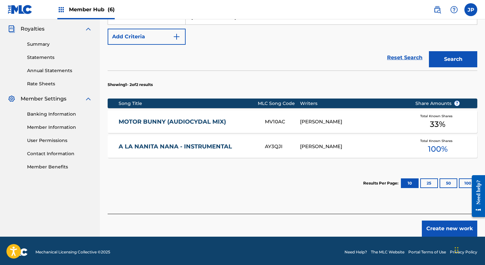
scroll to position [193, 0]
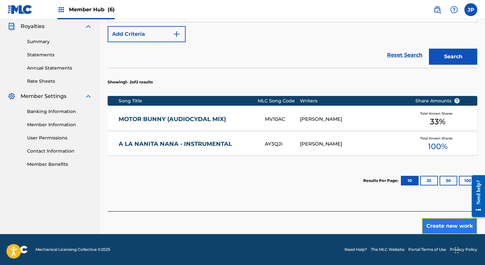
click at [438, 223] on button "Create new work" at bounding box center [449, 226] width 55 height 16
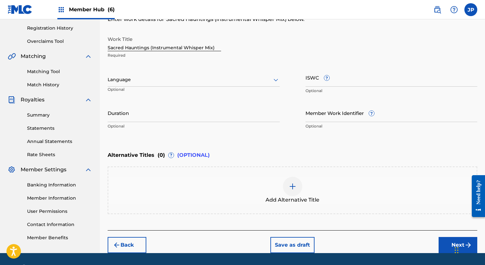
scroll to position [106, 0]
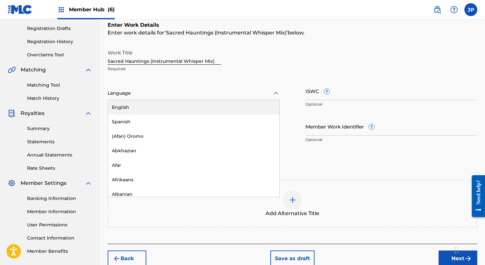
click at [200, 95] on div at bounding box center [194, 93] width 172 height 8
click at [188, 107] on div "English" at bounding box center [194, 107] width 172 height 15
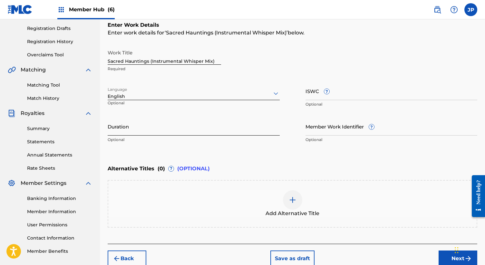
click at [216, 130] on input "Duration" at bounding box center [194, 126] width 172 height 18
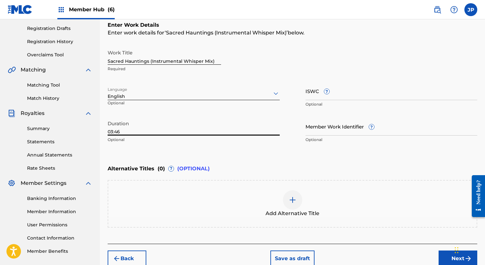
type input "03:46"
click at [269, 136] on div "Duration 03:46 Optional" at bounding box center [194, 131] width 172 height 29
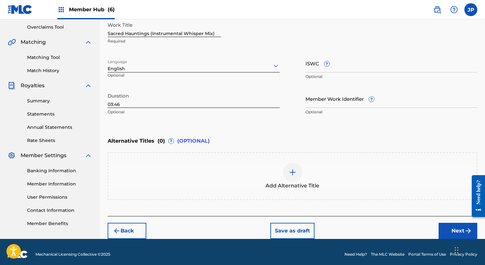
scroll to position [138, 0]
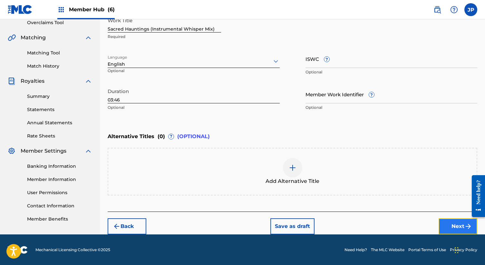
click at [459, 228] on button "Next" at bounding box center [458, 227] width 39 height 16
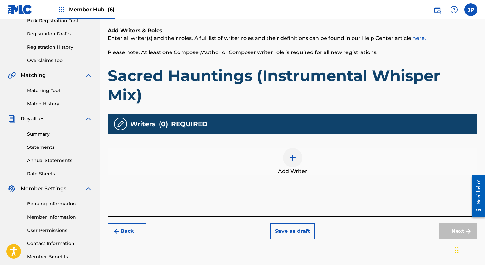
scroll to position [112, 0]
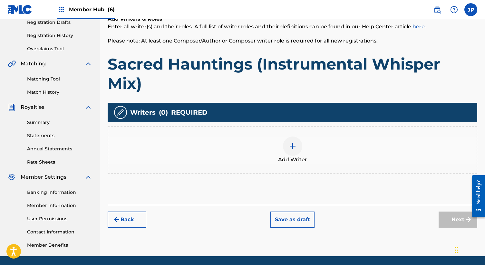
click at [294, 148] on img at bounding box center [293, 147] width 8 height 8
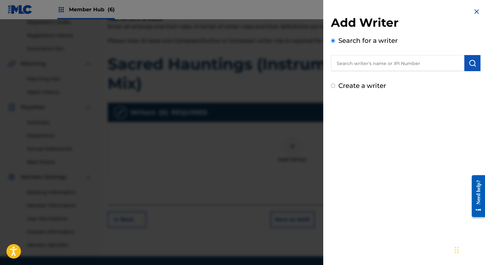
click at [369, 64] on input "text" at bounding box center [397, 63] width 133 height 16
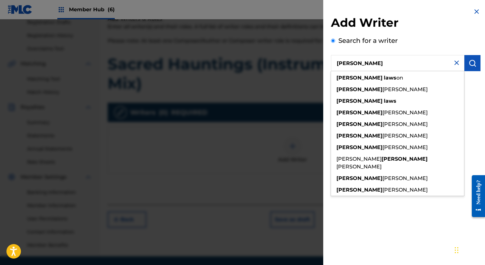
type input "[PERSON_NAME]"
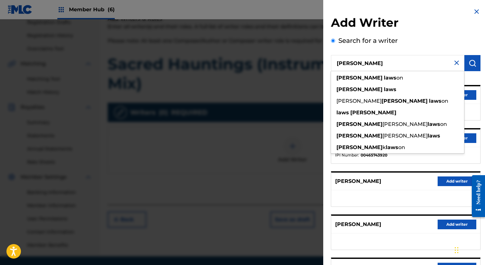
click at [449, 42] on div "Search for a writer ERIC LAWS eric laws on eric laws daniel eric laws on laws e…" at bounding box center [406, 176] width 150 height 281
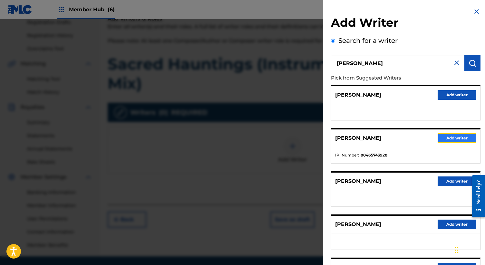
click at [451, 135] on button "Add writer" at bounding box center [457, 138] width 39 height 10
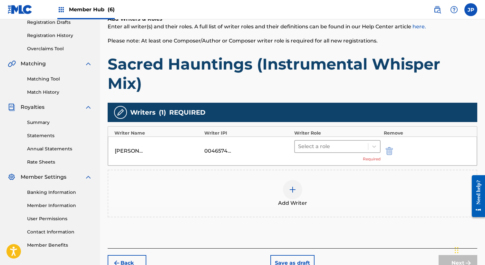
click at [355, 143] on div at bounding box center [331, 146] width 67 height 9
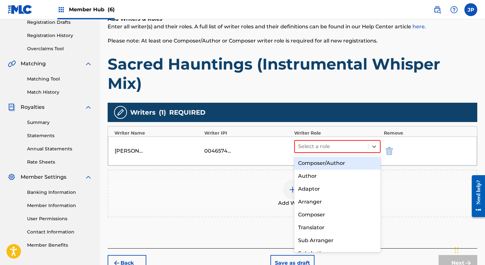
click at [348, 163] on div "Composer/Author" at bounding box center [337, 163] width 86 height 13
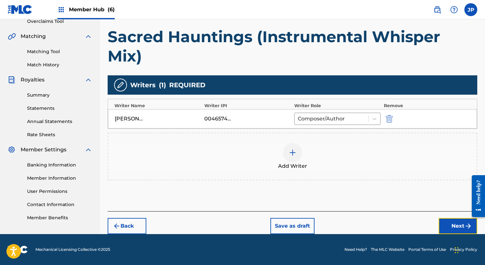
click at [457, 228] on button "Next" at bounding box center [458, 226] width 39 height 16
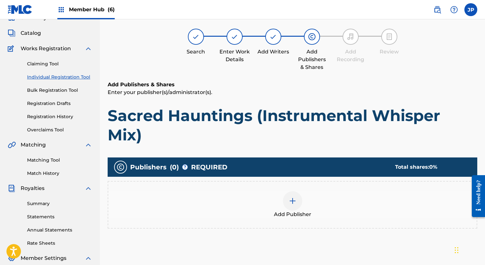
scroll to position [29, 0]
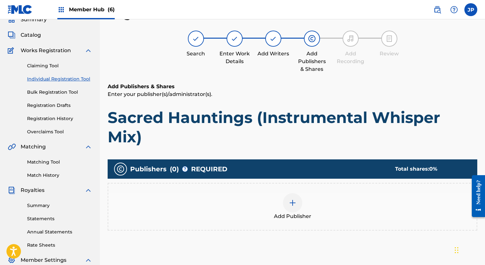
click at [293, 204] on img at bounding box center [293, 203] width 8 height 8
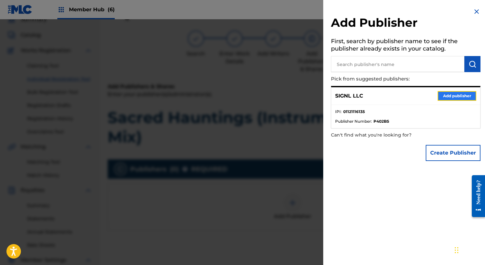
click at [450, 98] on button "Add publisher" at bounding box center [457, 96] width 39 height 10
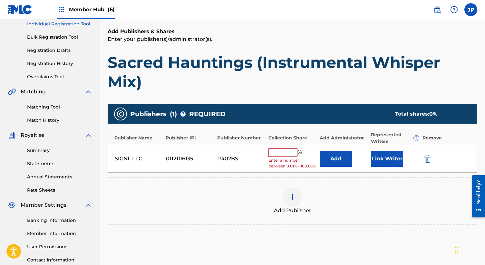
scroll to position [102, 0]
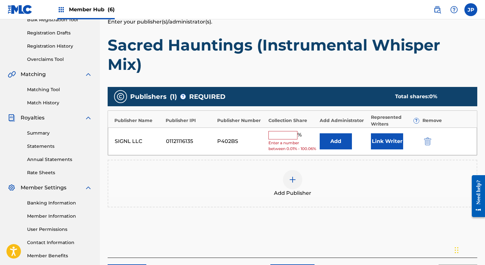
click at [287, 131] on input "text" at bounding box center [283, 135] width 29 height 8
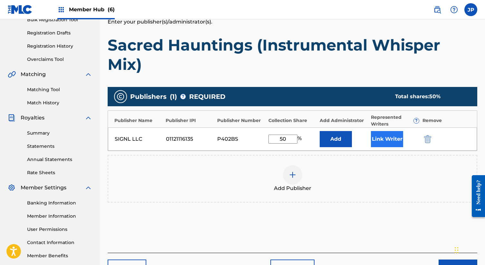
type input "50"
click at [387, 142] on button "Link Writer" at bounding box center [387, 139] width 32 height 16
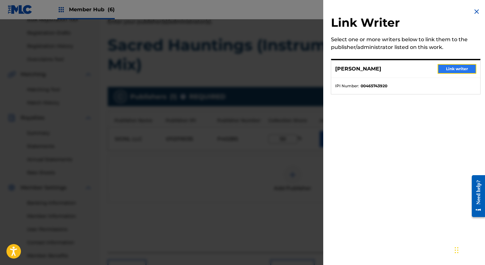
click at [452, 70] on button "Link writer" at bounding box center [457, 69] width 39 height 10
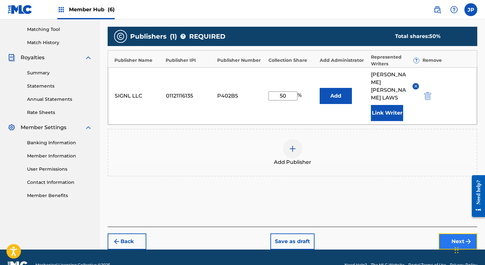
click at [449, 234] on button "Next" at bounding box center [458, 242] width 39 height 16
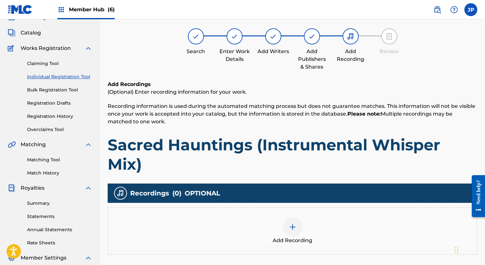
scroll to position [29, 0]
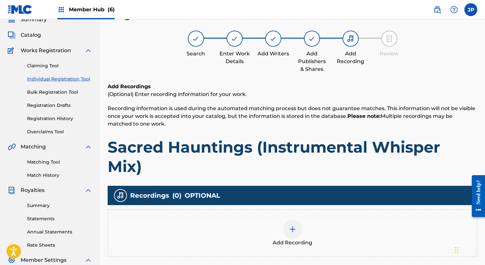
click at [293, 231] on img at bounding box center [293, 230] width 8 height 8
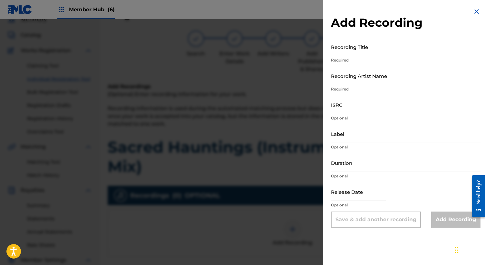
click at [382, 48] on input "Recording Title" at bounding box center [406, 47] width 150 height 18
paste input "Sacred Hauntings (Instrumental Whisper Mix)"
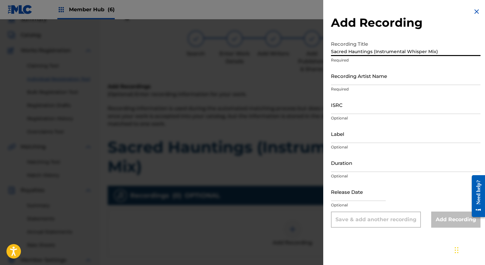
type input "Sacred Hauntings (Instrumental Whisper Mix)"
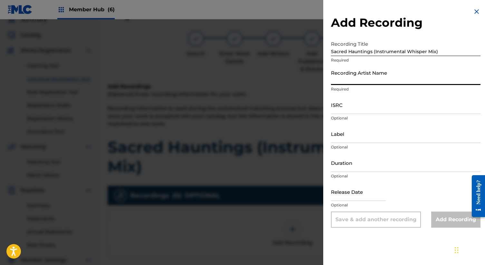
paste input "[PERSON_NAME] & [PERSON_NAME]"
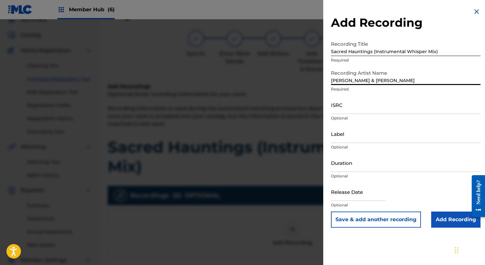
type input "[PERSON_NAME] & [PERSON_NAME]"
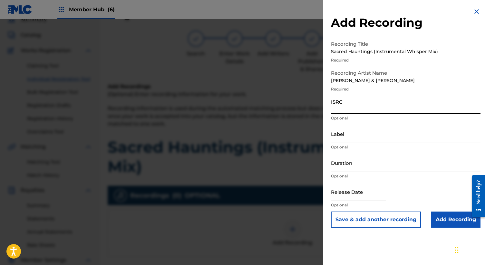
paste input "usl4r2528976"
type input "usl4r2528976"
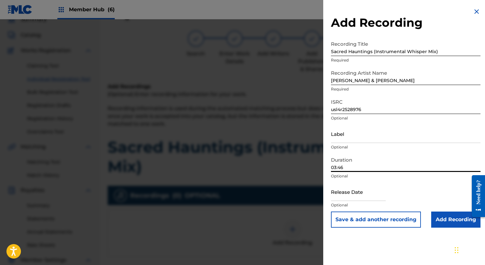
type input "03:46"
click at [443, 186] on div "Release Date Optional" at bounding box center [406, 197] width 150 height 29
click at [369, 195] on input "text" at bounding box center [358, 192] width 55 height 18
select select "8"
select select "2025"
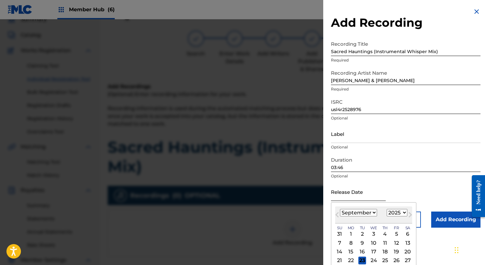
scroll to position [22, 0]
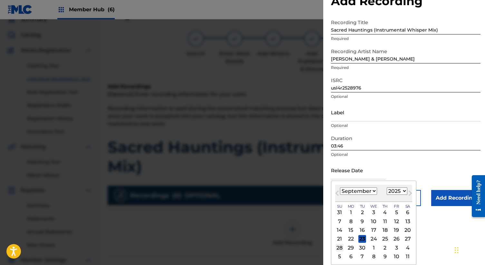
click at [340, 247] on div "28" at bounding box center [340, 248] width 8 height 8
type input "[DATE]"
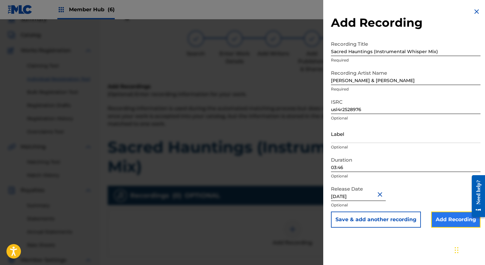
click at [447, 223] on input "Add Recording" at bounding box center [455, 220] width 49 height 16
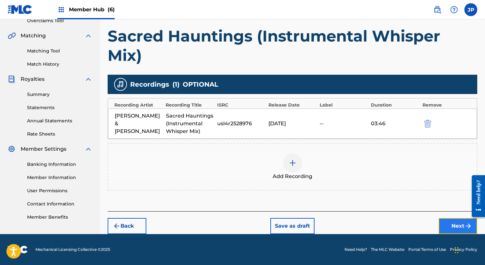
click at [462, 227] on button "Next" at bounding box center [458, 226] width 39 height 16
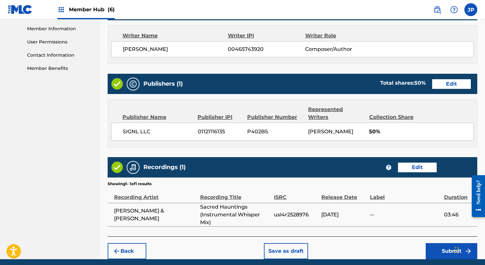
scroll to position [300, 0]
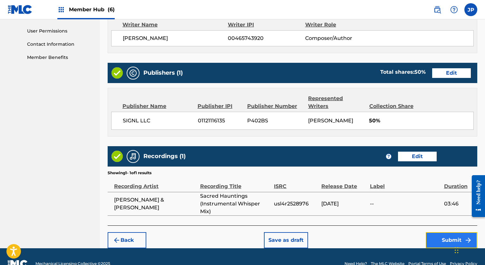
click at [444, 233] on button "Submit" at bounding box center [452, 240] width 52 height 16
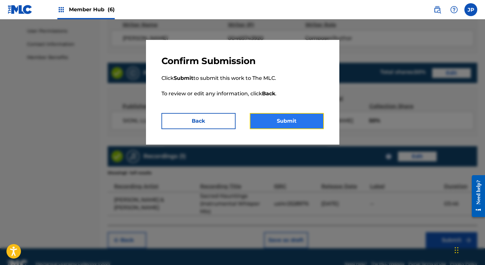
click at [294, 123] on button "Submit" at bounding box center [287, 121] width 74 height 16
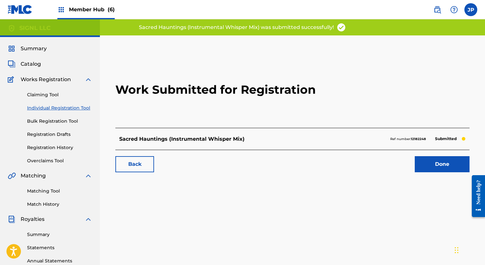
click at [396, 139] on p "Ref number: 12182248" at bounding box center [408, 139] width 36 height 6
copy p "Ref number: 12182248"
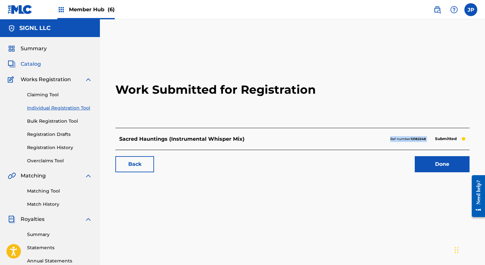
click at [34, 64] on span "Catalog" at bounding box center [31, 64] width 20 height 8
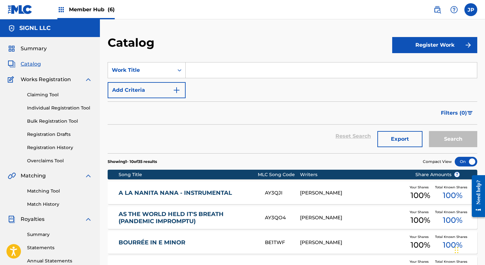
click at [229, 71] on input "Search Form" at bounding box center [331, 70] width 291 height 15
paste input "THE CLOCKMAKER"
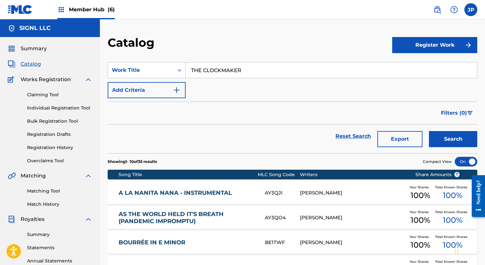
type input "THE CLOCKMAKER"
click at [429, 131] on button "Search" at bounding box center [453, 139] width 48 height 16
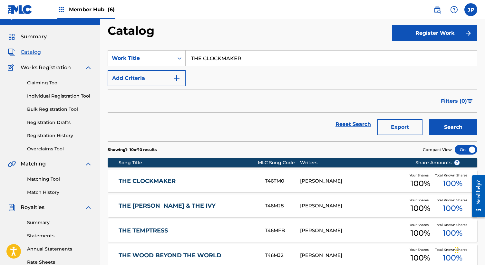
scroll to position [14, 0]
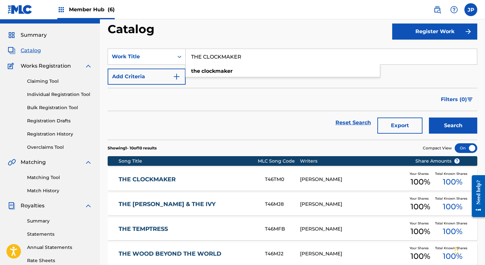
click at [220, 177] on link "THE CLOCKMAKER" at bounding box center [188, 179] width 138 height 7
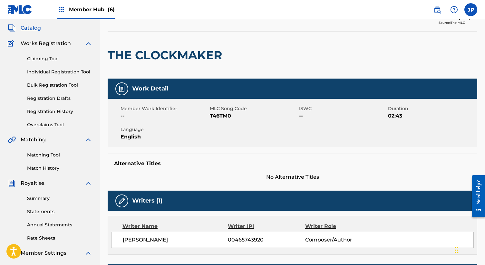
scroll to position [35, 0]
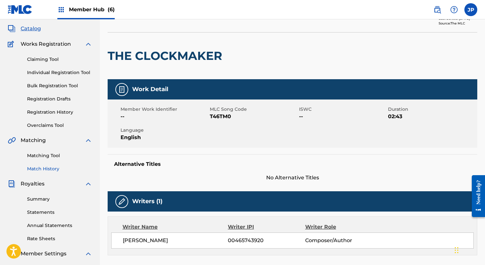
click at [48, 171] on link "Match History" at bounding box center [59, 169] width 65 height 7
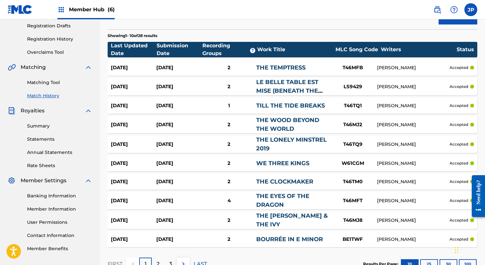
scroll to position [154, 0]
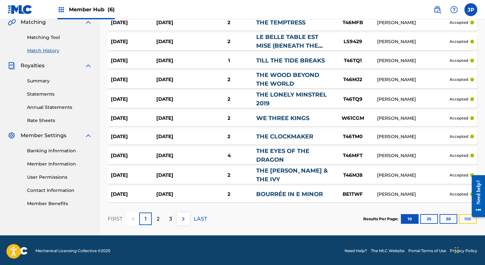
click at [465, 217] on button "100" at bounding box center [468, 219] width 18 height 10
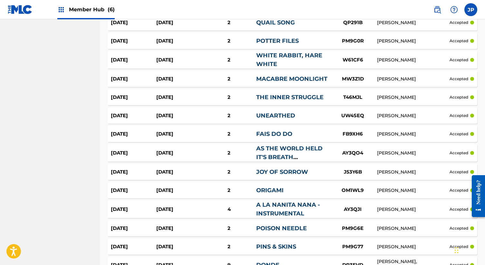
scroll to position [44, 0]
